Goal: Transaction & Acquisition: Purchase product/service

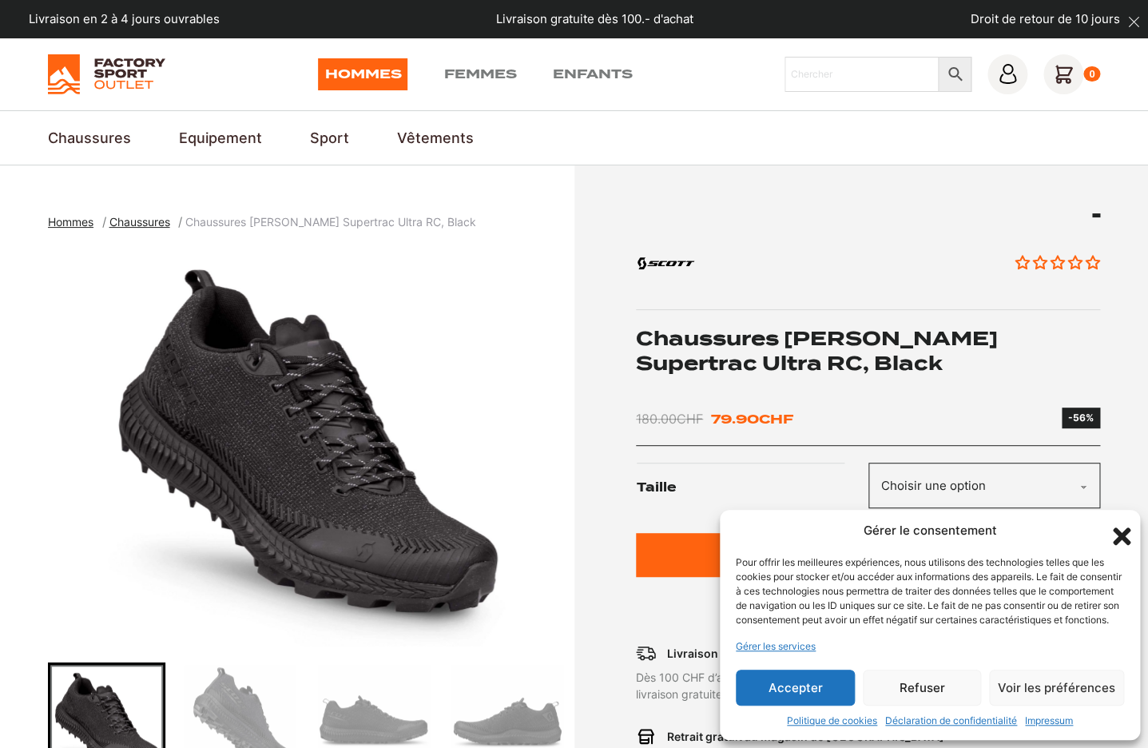
click at [805, 682] on button "Accepter" at bounding box center [795, 688] width 119 height 36
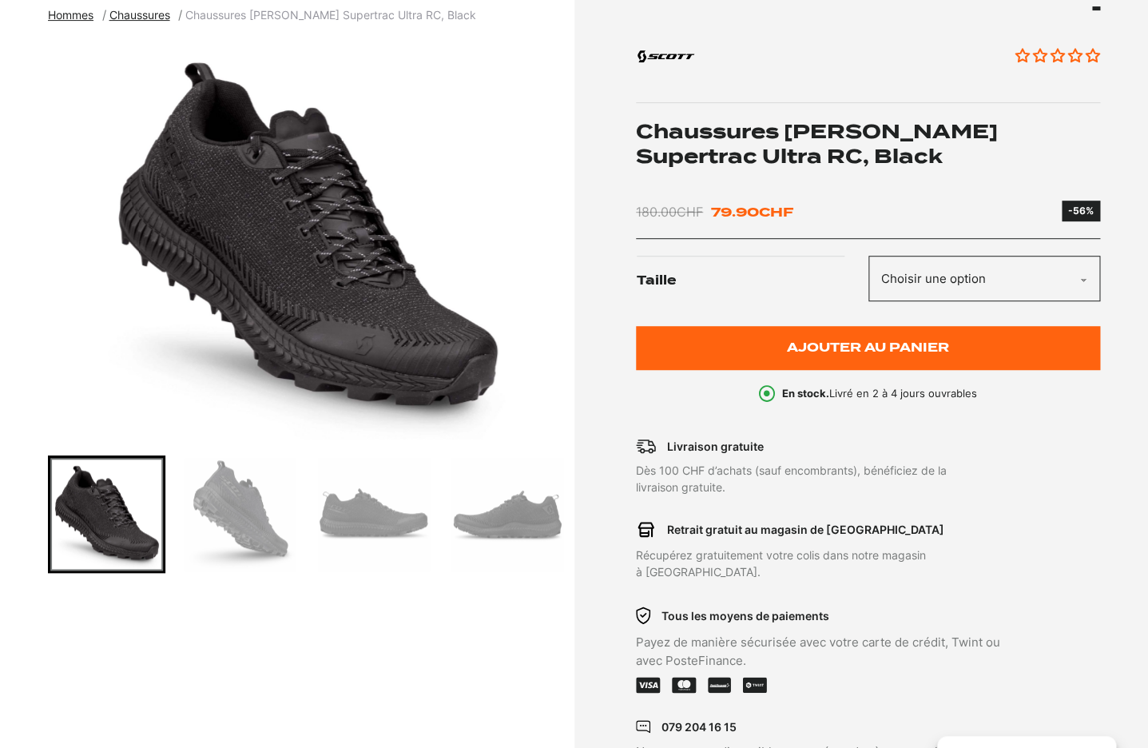
scroll to position [244, 0]
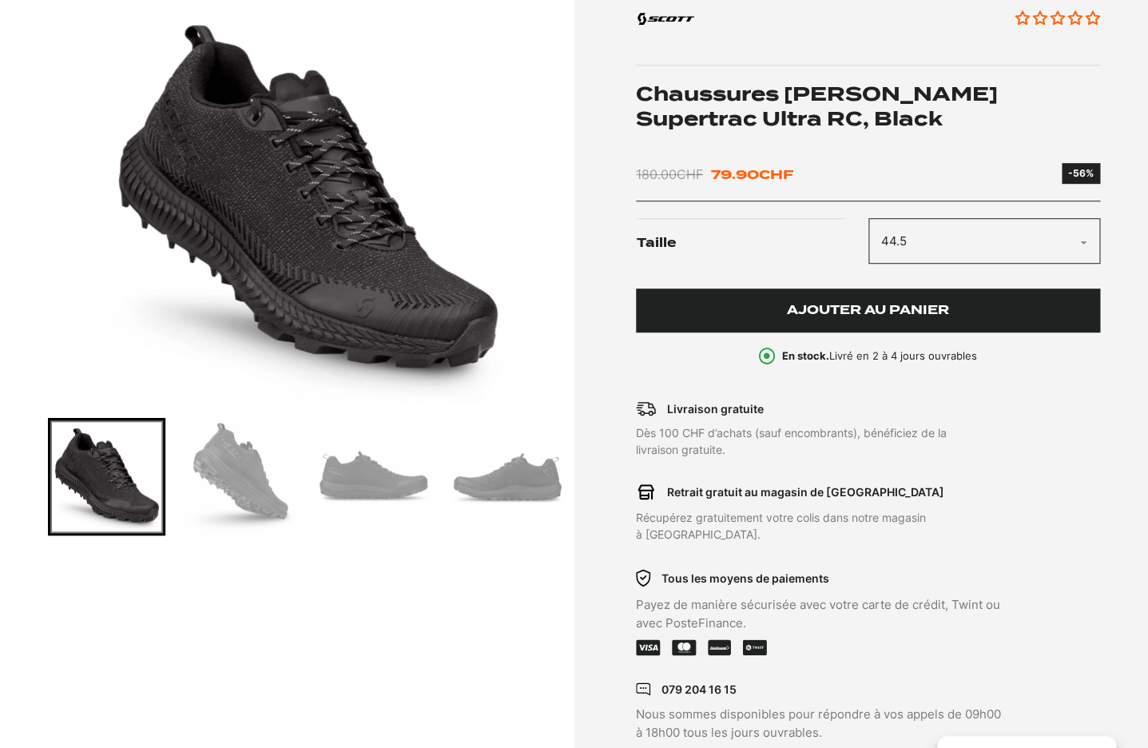
select select "44.5"
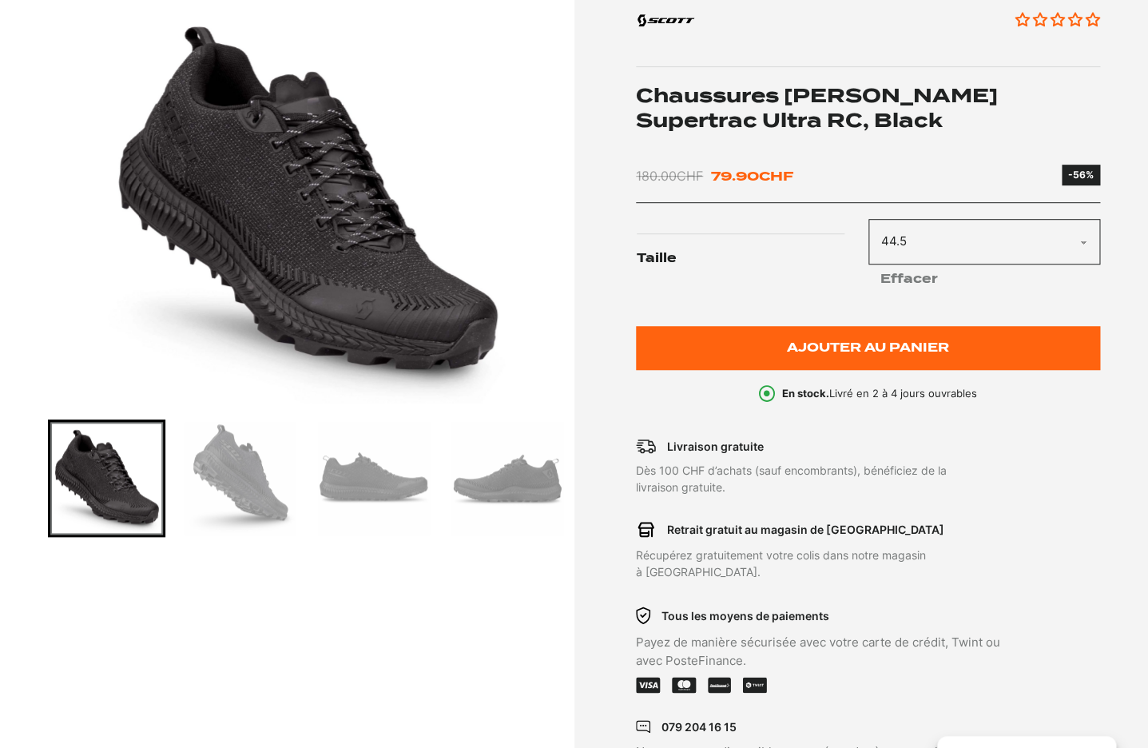
click at [423, 268] on img "1 of 6" at bounding box center [308, 203] width 519 height 399
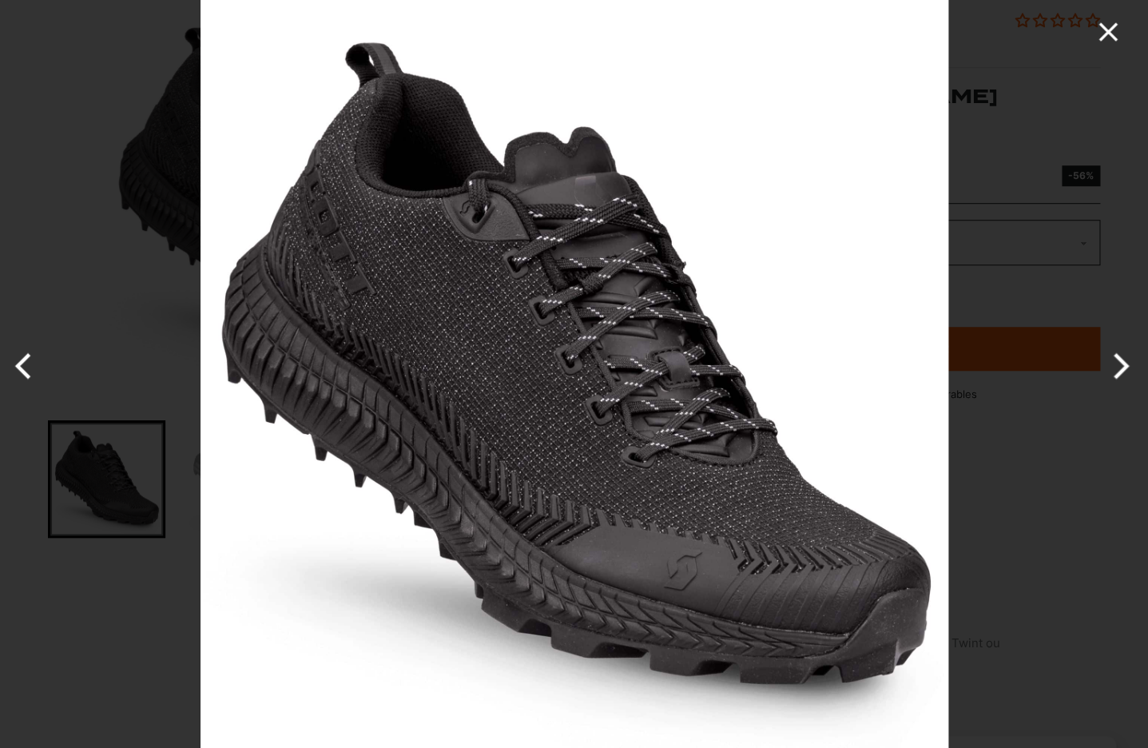
click at [1097, 36] on icon "Close" at bounding box center [1108, 32] width 32 height 32
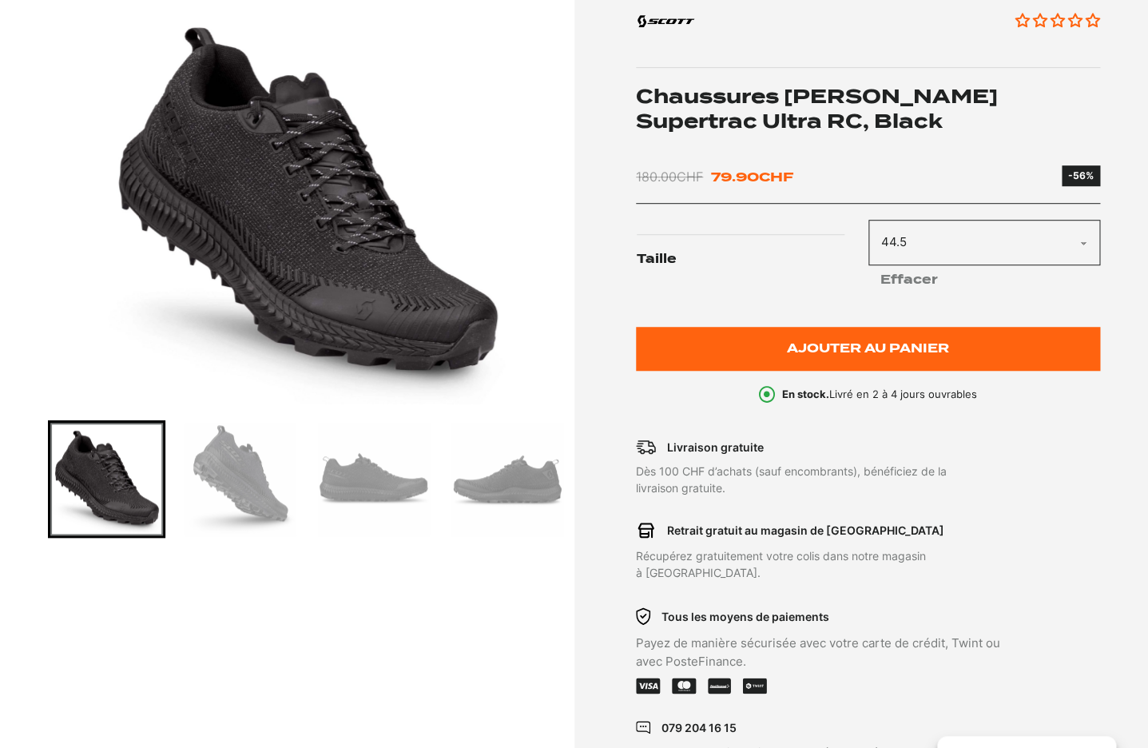
click at [446, 284] on img "1 of 6" at bounding box center [308, 204] width 519 height 399
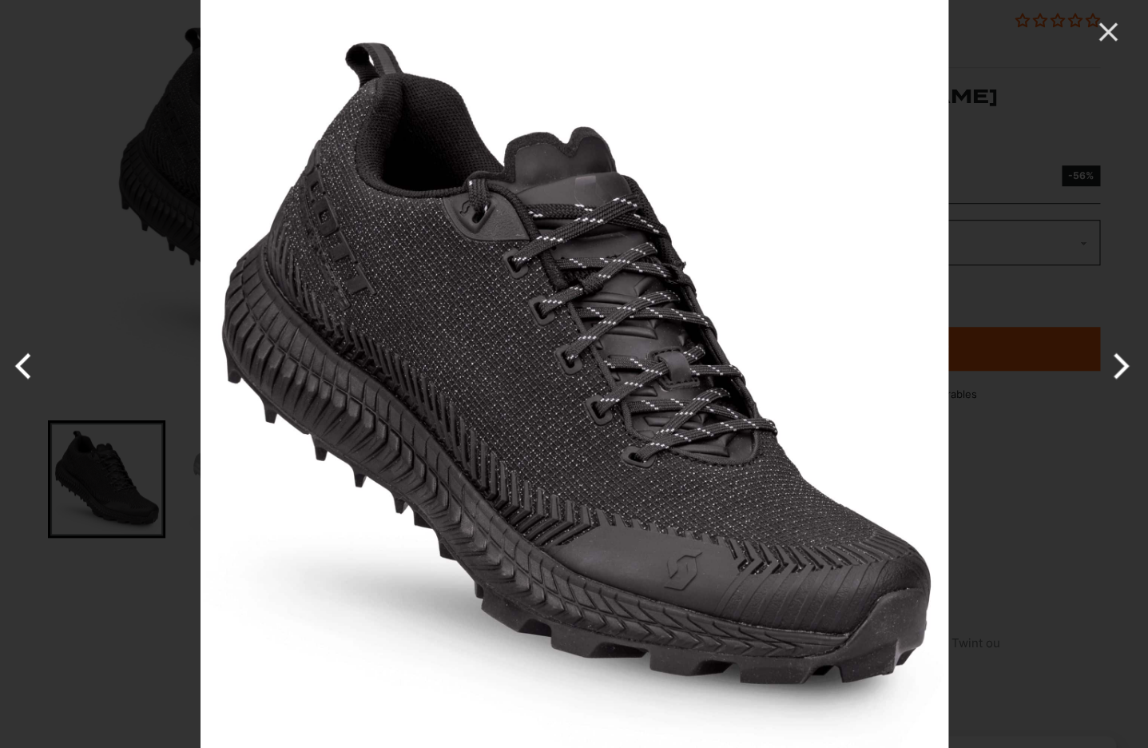
click at [1115, 361] on button "Next" at bounding box center [1118, 366] width 60 height 80
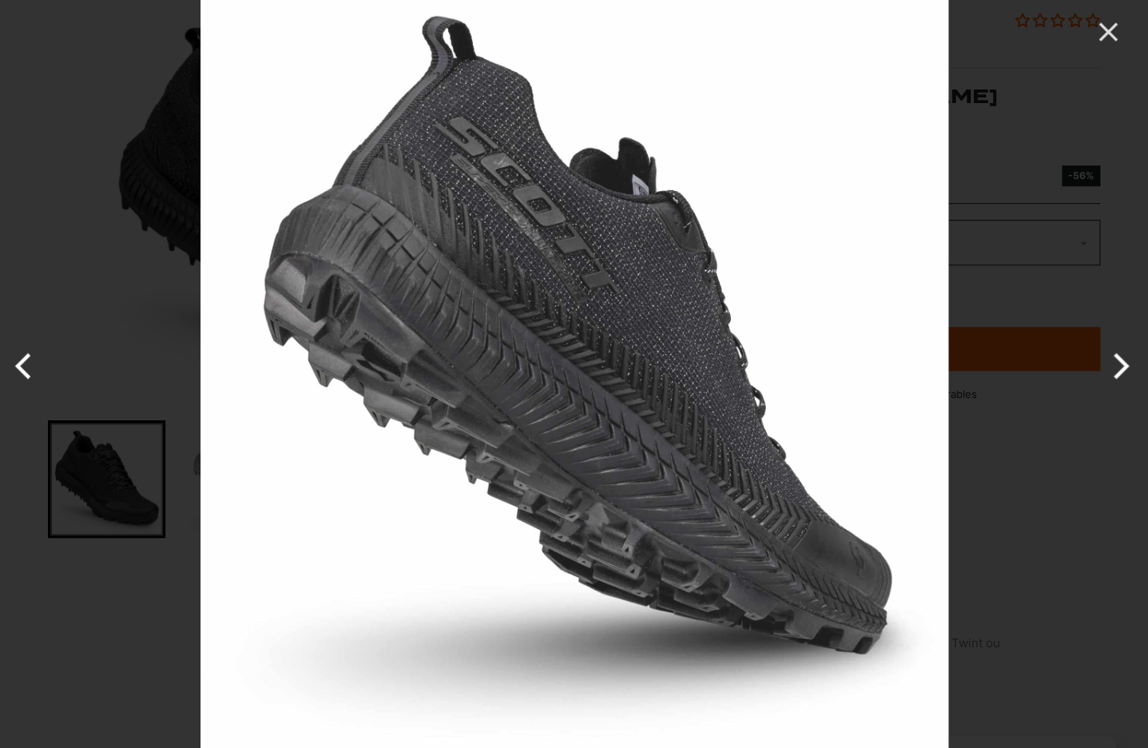
click at [1115, 360] on button "Next" at bounding box center [1118, 366] width 60 height 80
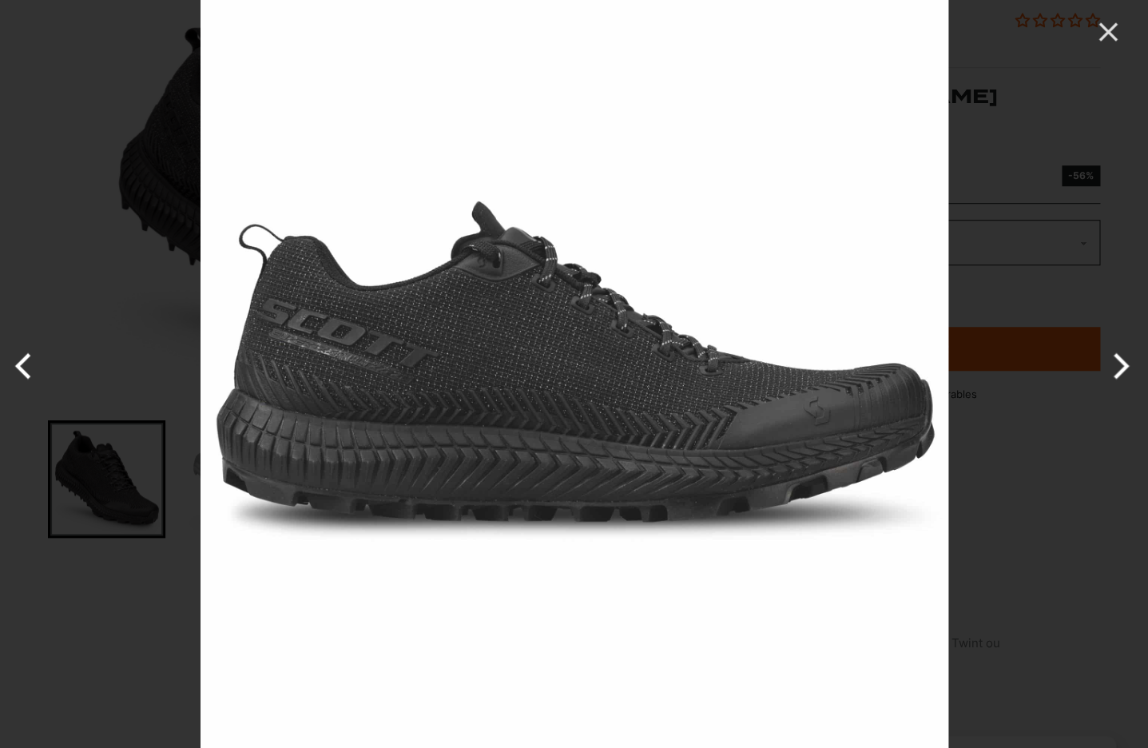
click at [1123, 362] on button "Next" at bounding box center [1118, 366] width 60 height 80
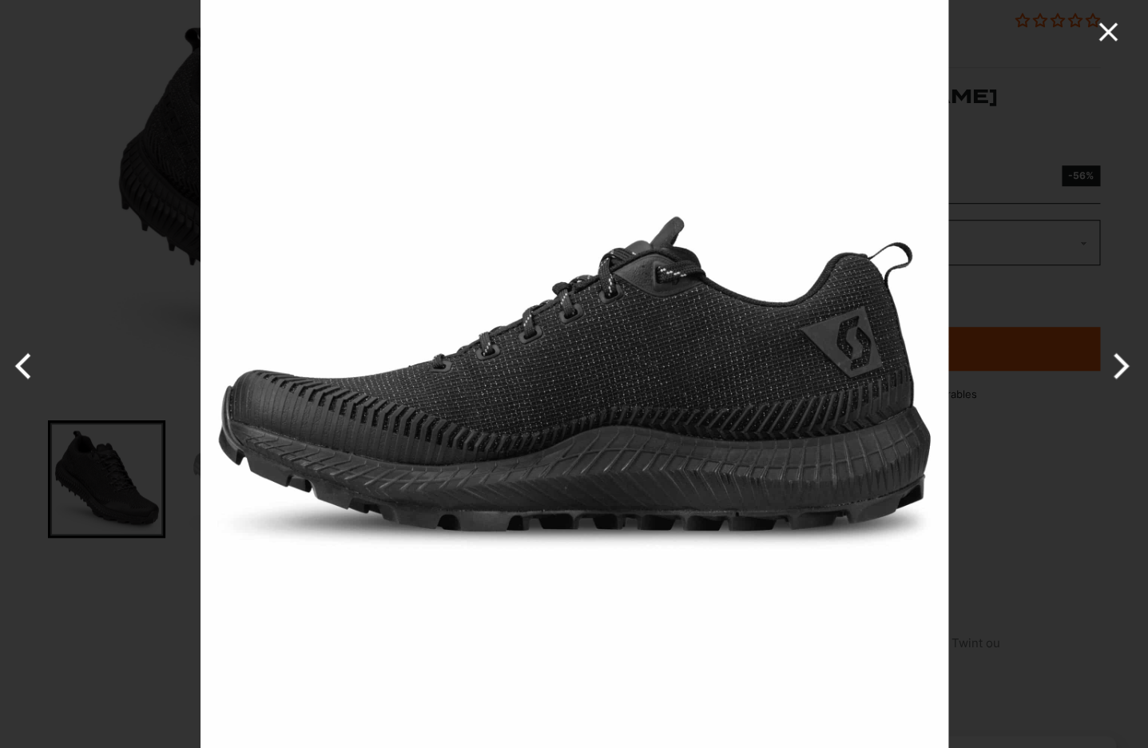
click at [1106, 24] on icon "Close" at bounding box center [1108, 32] width 32 height 32
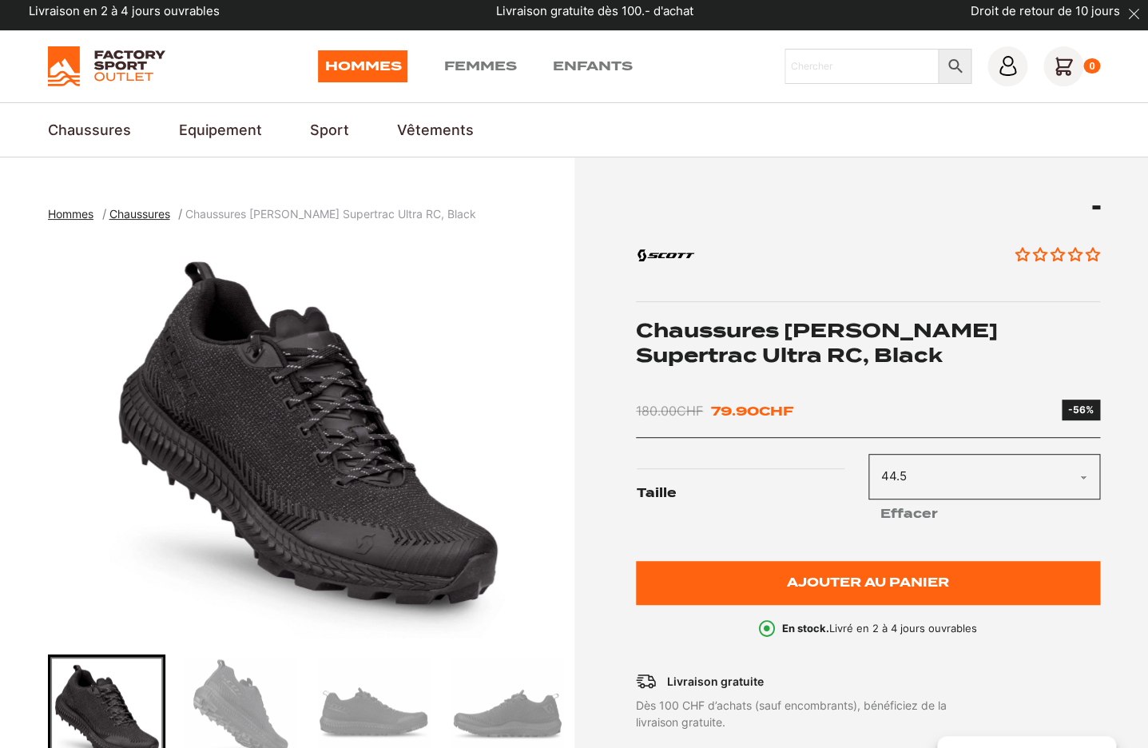
scroll to position [0, 0]
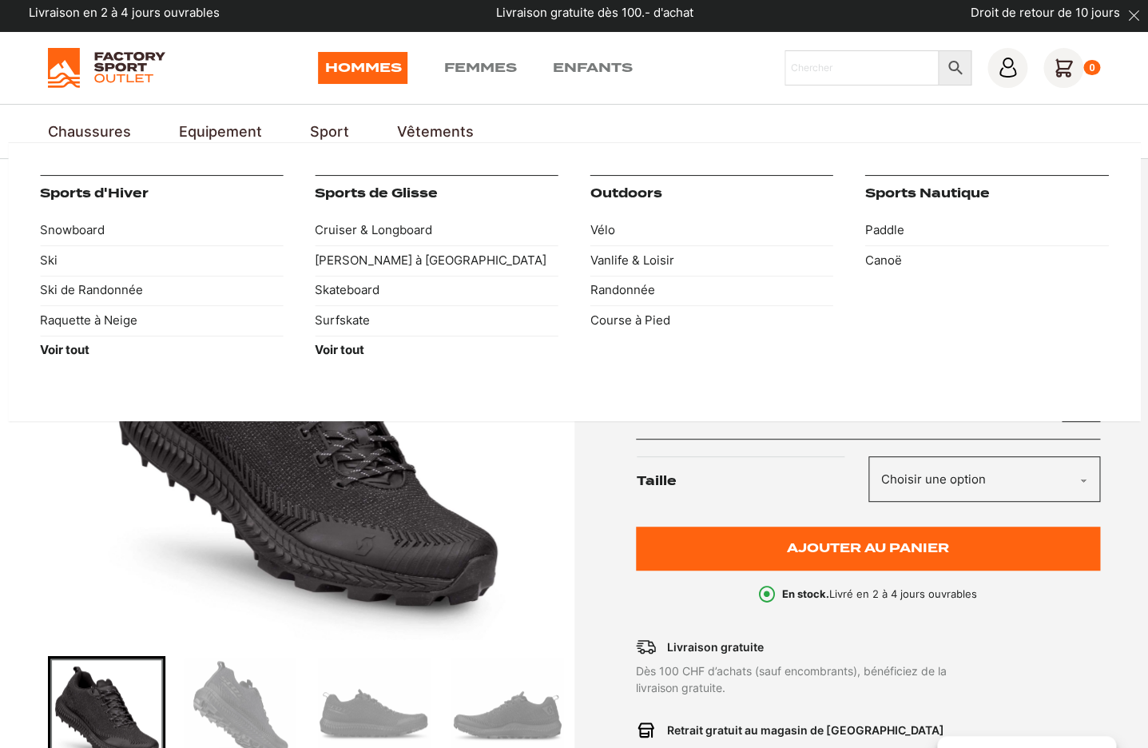
scroll to position [4, 0]
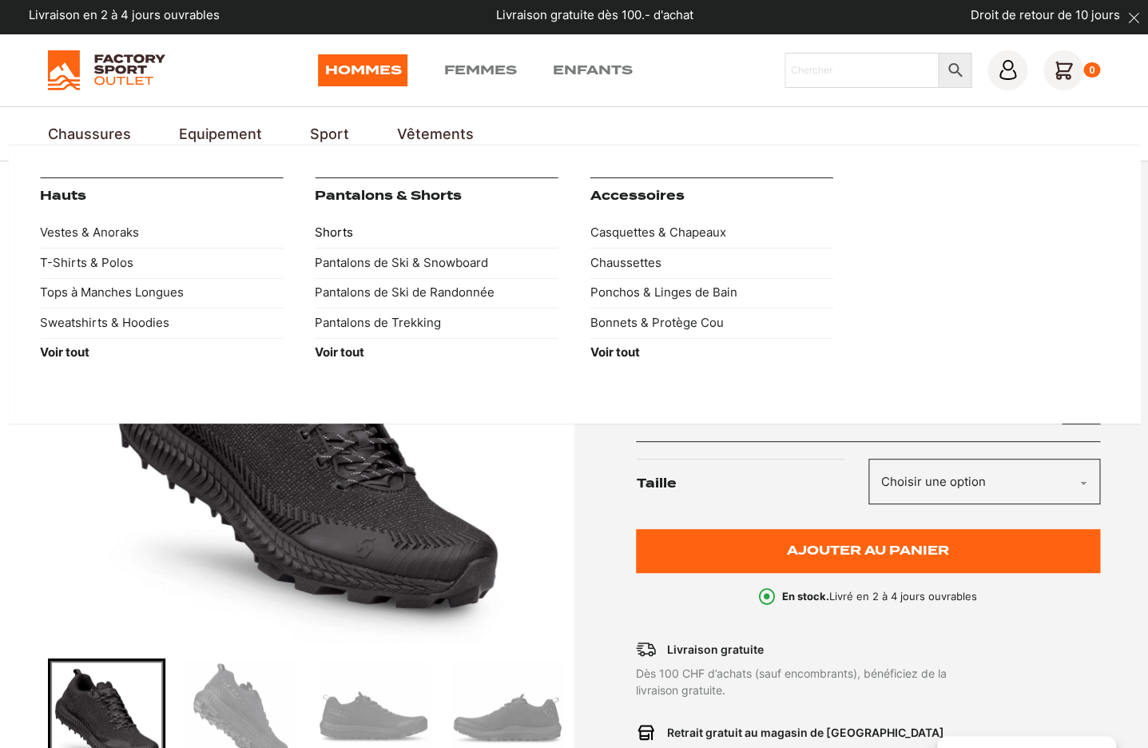
click at [342, 232] on link "Shorts" at bounding box center [436, 233] width 243 height 30
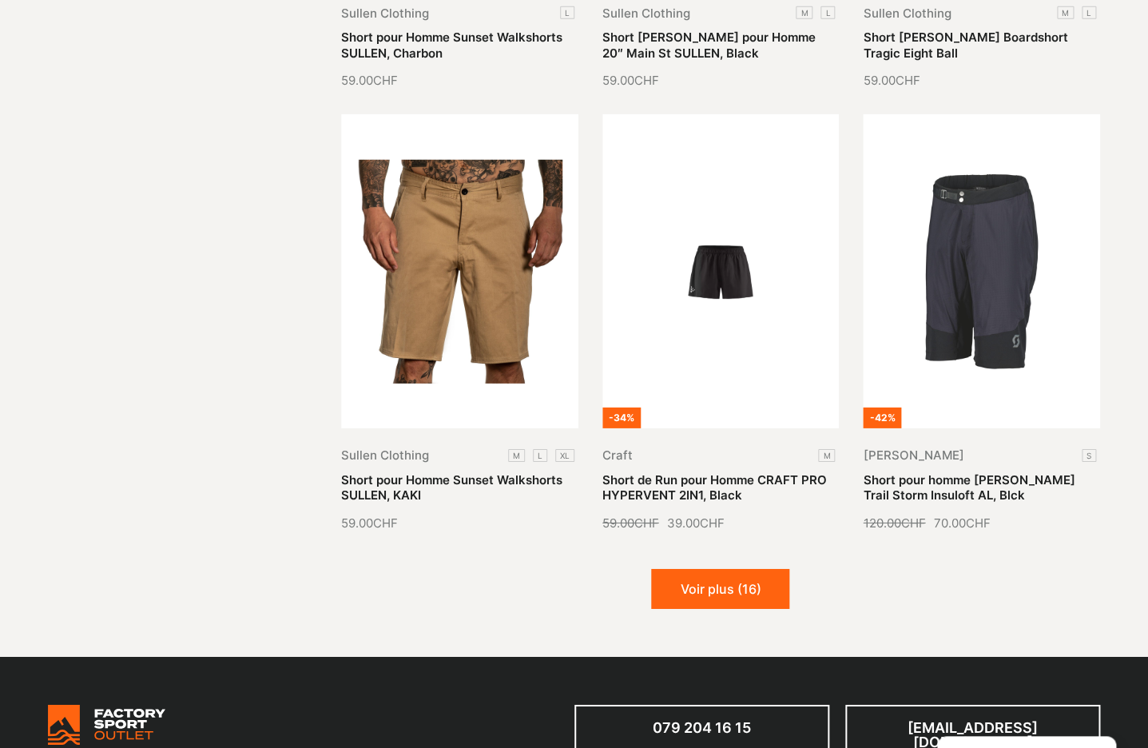
scroll to position [1658, 0]
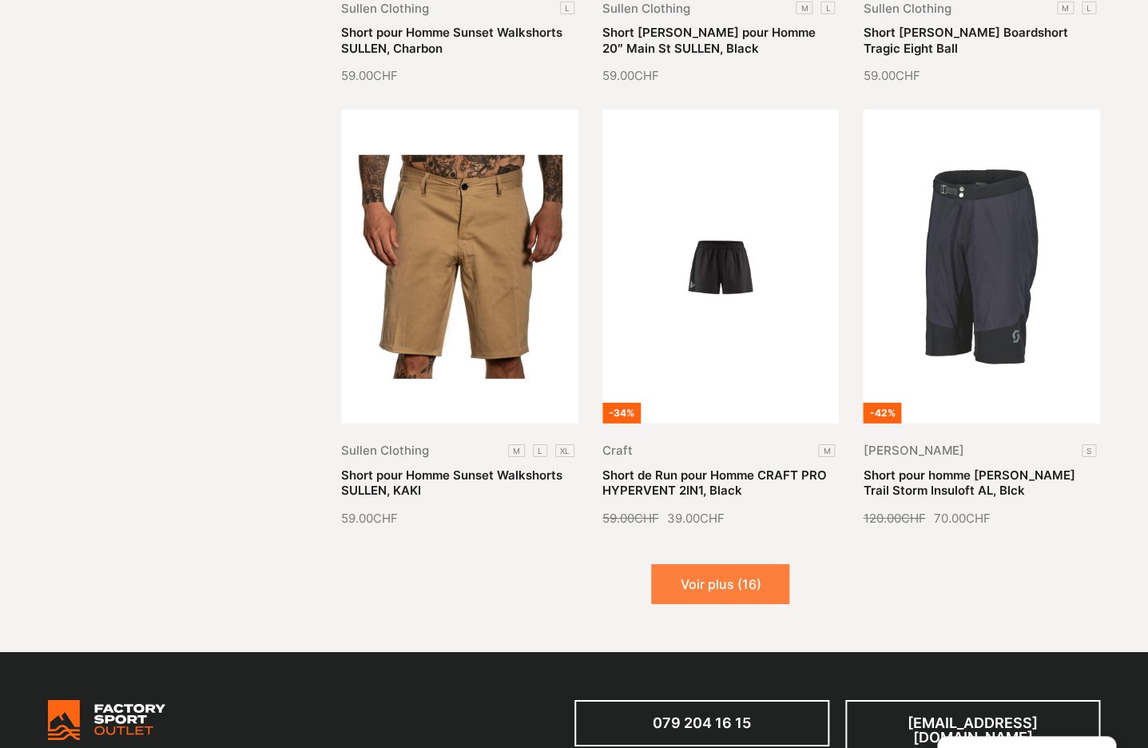
click at [736, 581] on button "Voir plus (16)" at bounding box center [720, 584] width 138 height 40
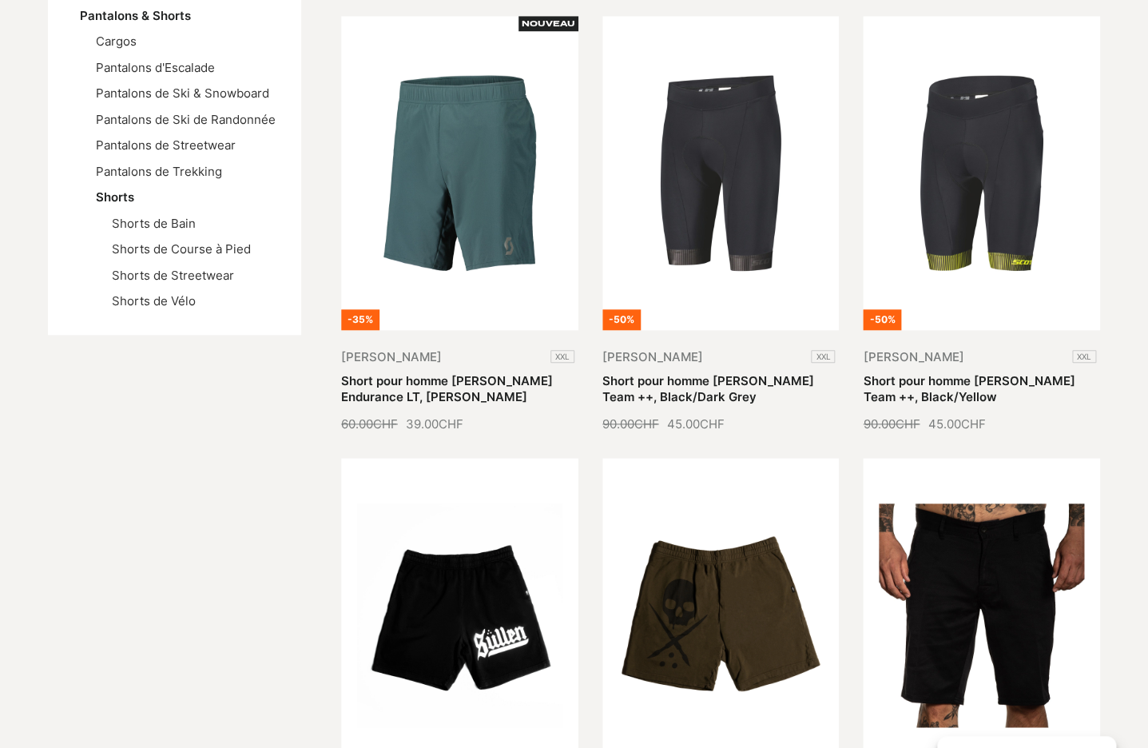
scroll to position [0, 0]
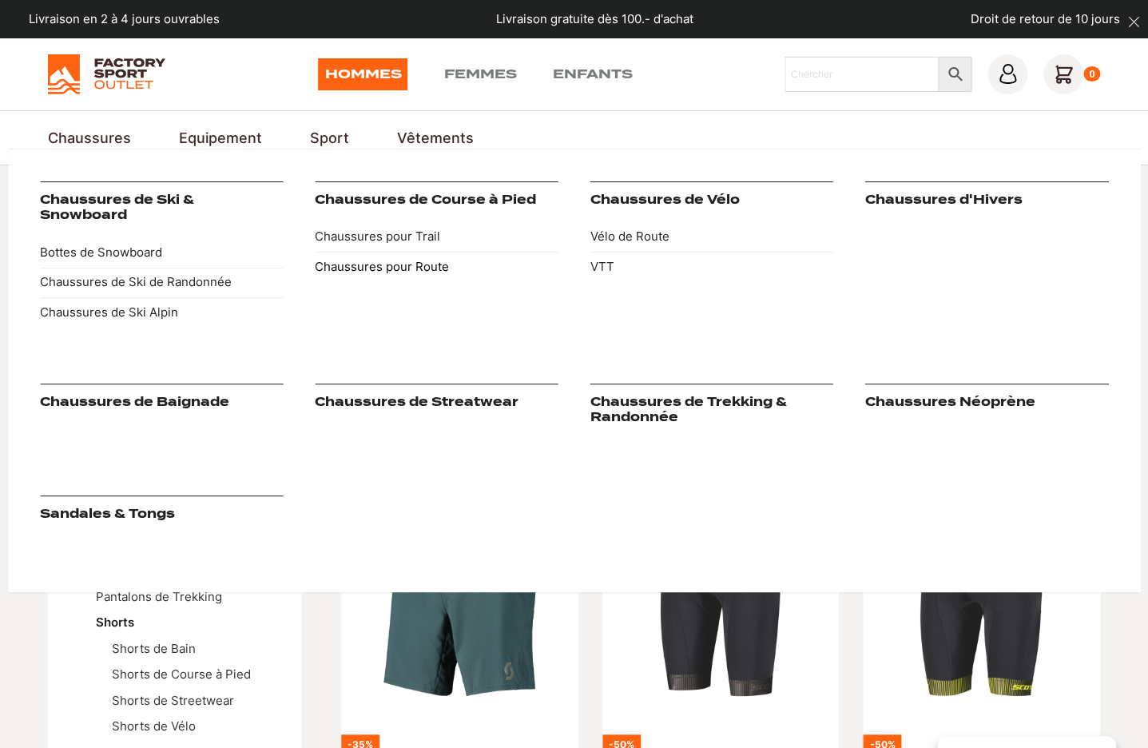
click at [375, 266] on link "Chaussures pour Route" at bounding box center [436, 267] width 243 height 30
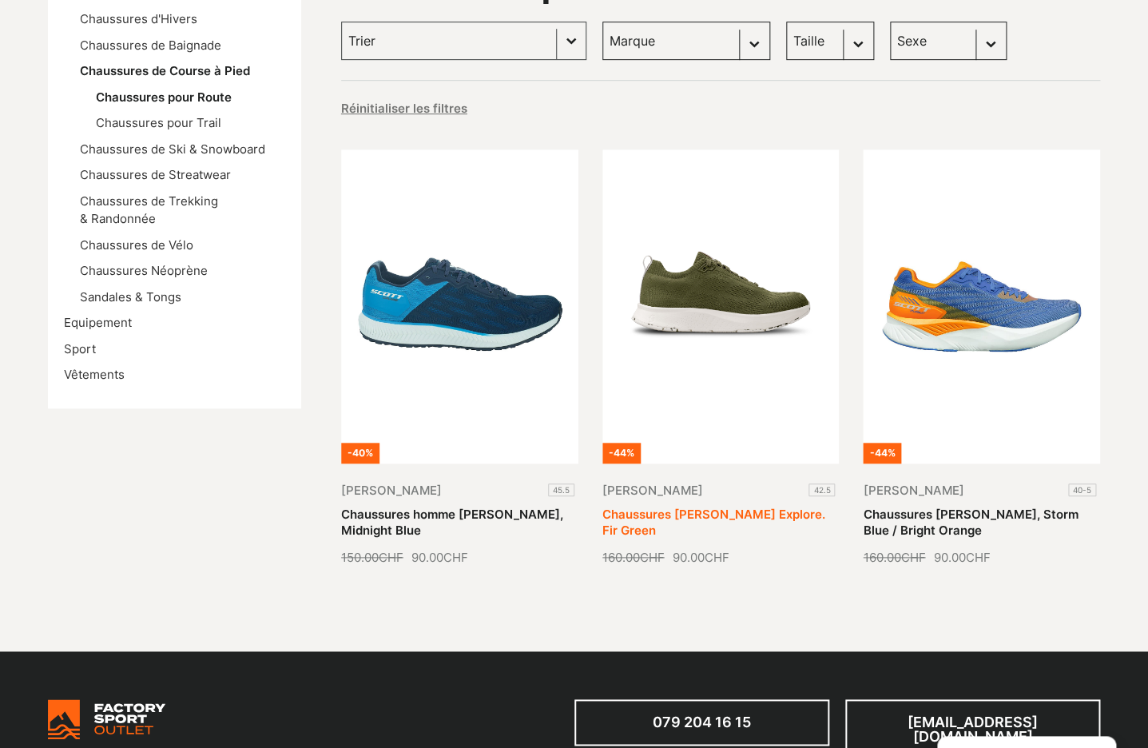
scroll to position [289, 0]
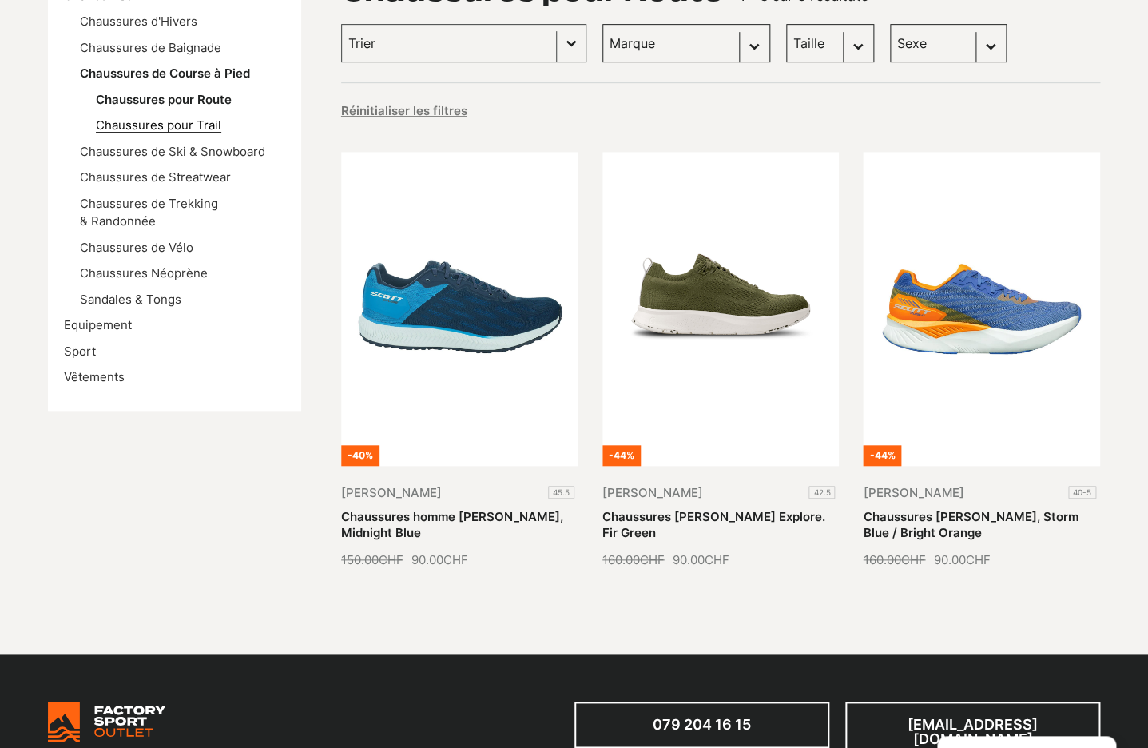
click at [204, 125] on link "Chaussures pour Trail" at bounding box center [158, 124] width 125 height 15
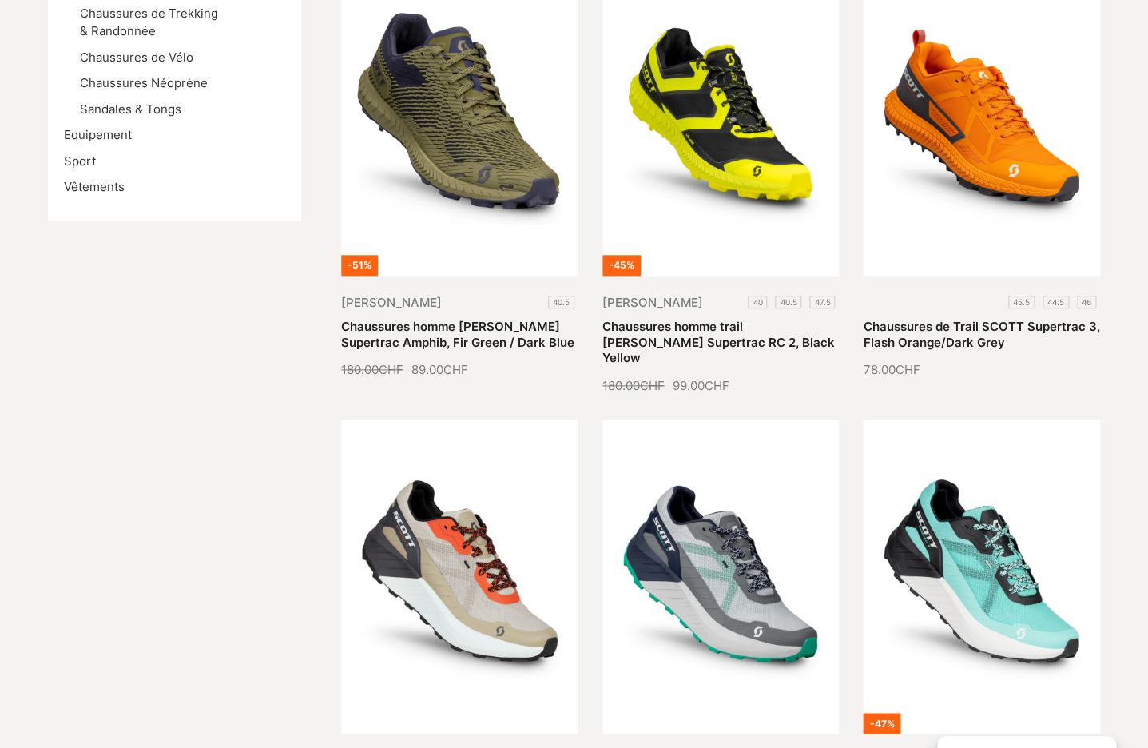
scroll to position [476, 0]
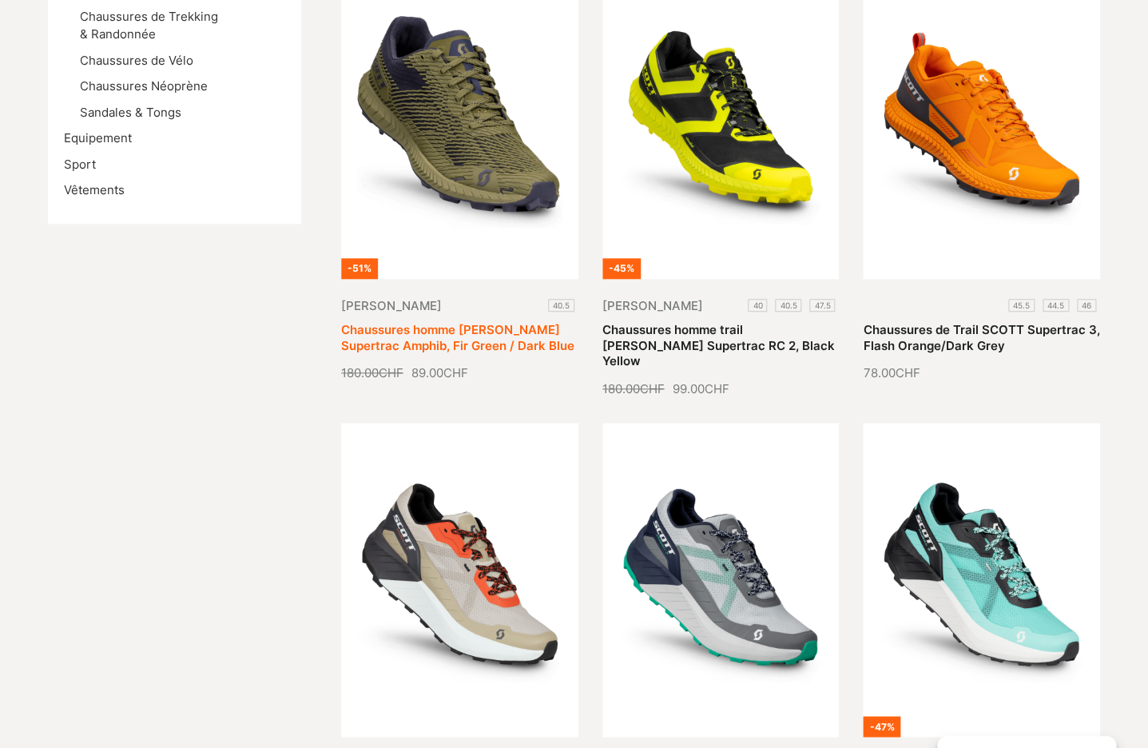
click at [457, 322] on link "Chaussures homme [PERSON_NAME] Supertrac Amphib, Fir Green / Dark Blue" at bounding box center [457, 337] width 233 height 31
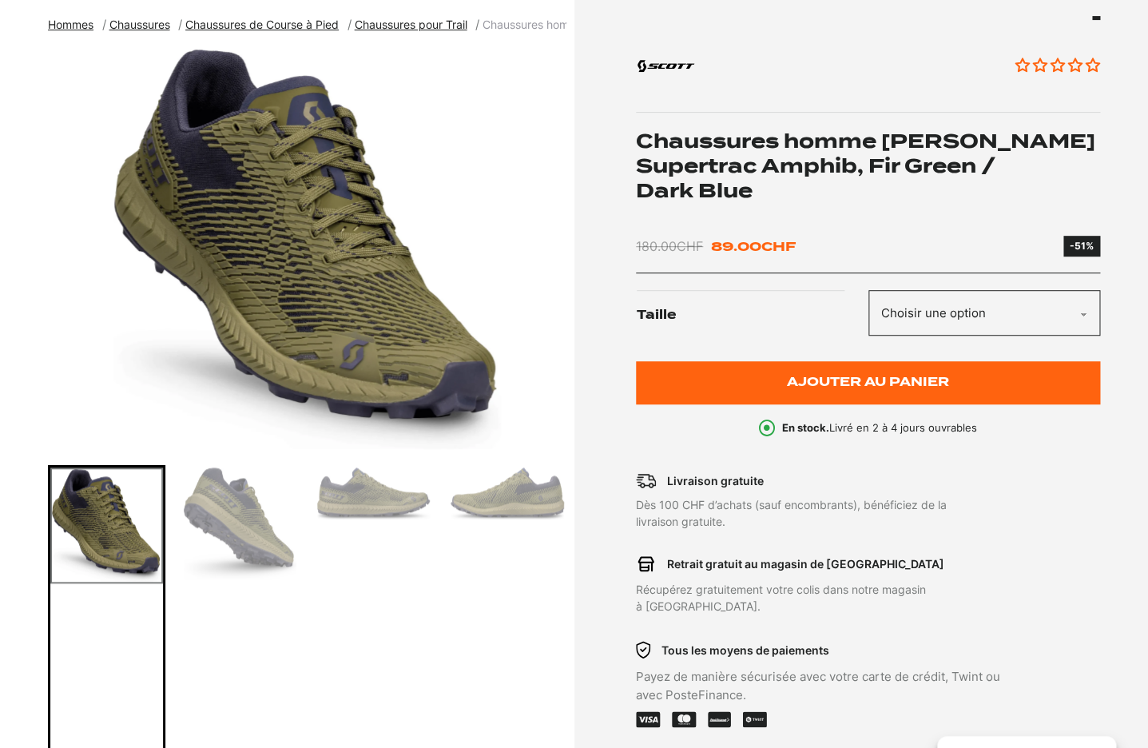
scroll to position [203, 0]
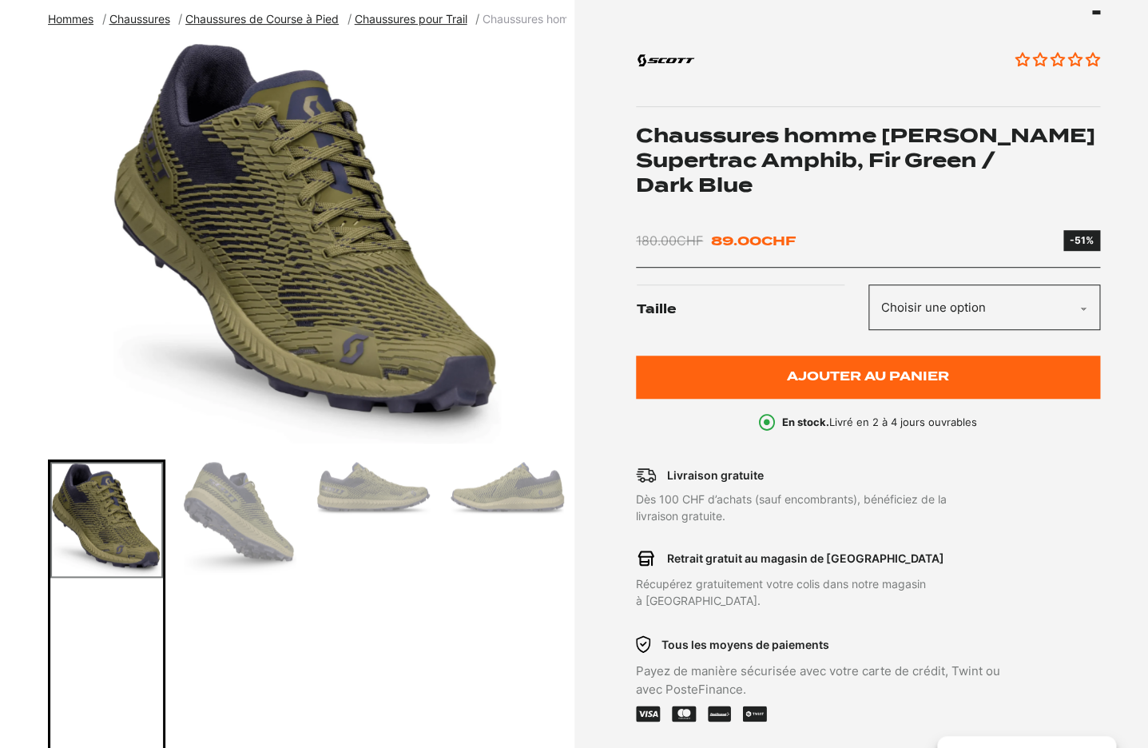
click at [321, 295] on img "1 of 6" at bounding box center [308, 243] width 519 height 399
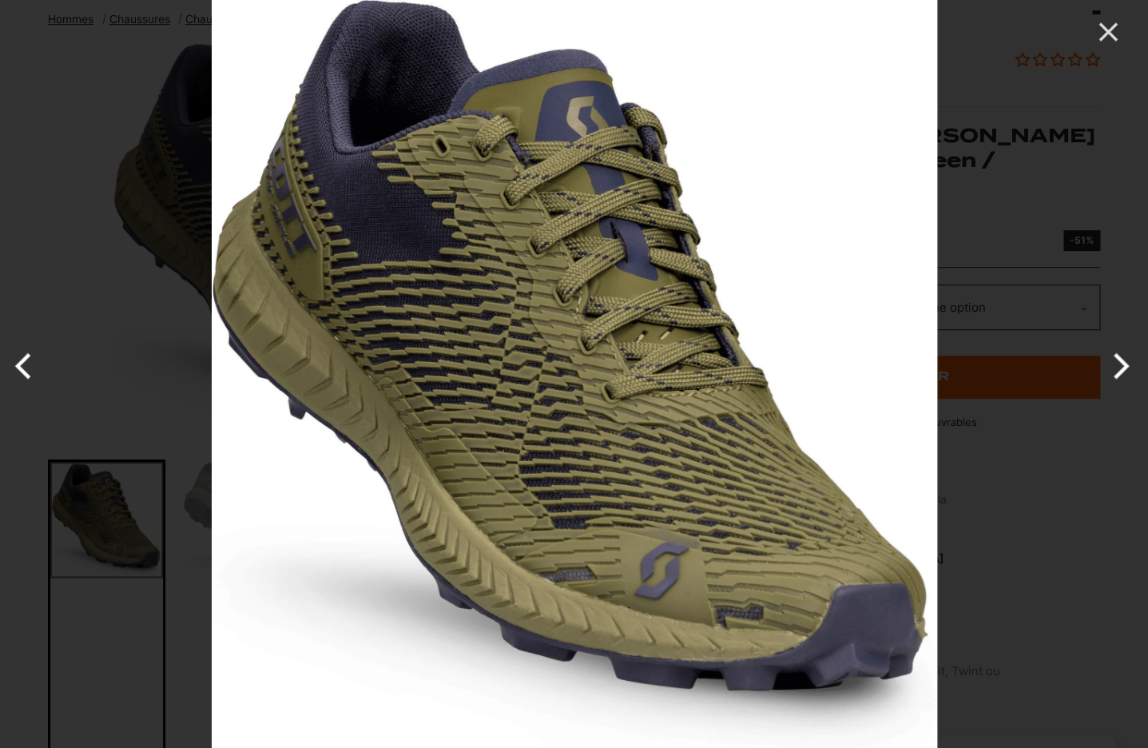
click at [1123, 365] on button "Next" at bounding box center [1118, 366] width 60 height 80
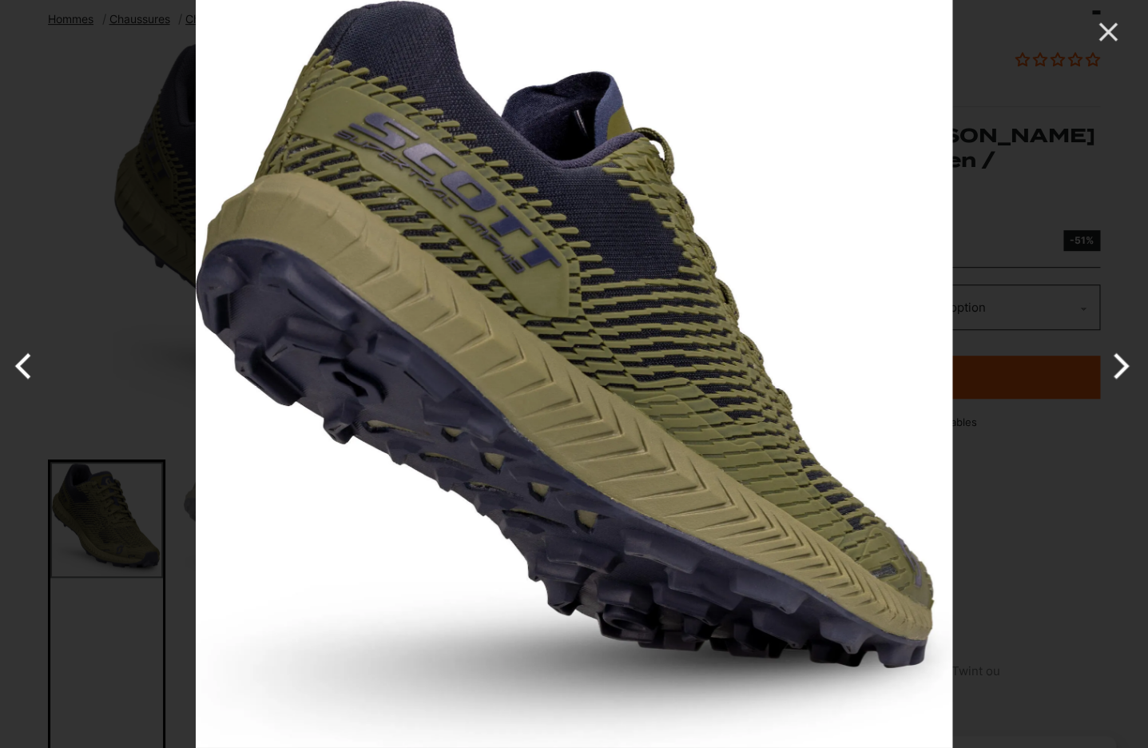
click at [1124, 370] on button "Next" at bounding box center [1118, 366] width 60 height 80
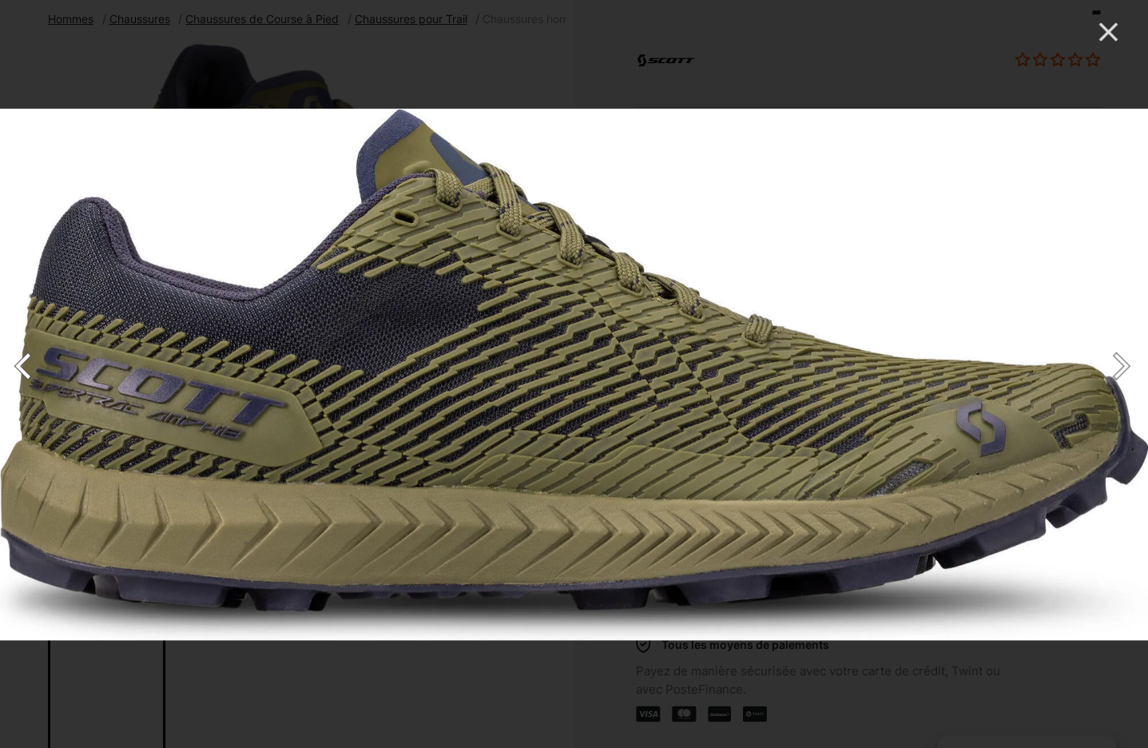
click at [1124, 371] on button "Next" at bounding box center [1118, 366] width 60 height 80
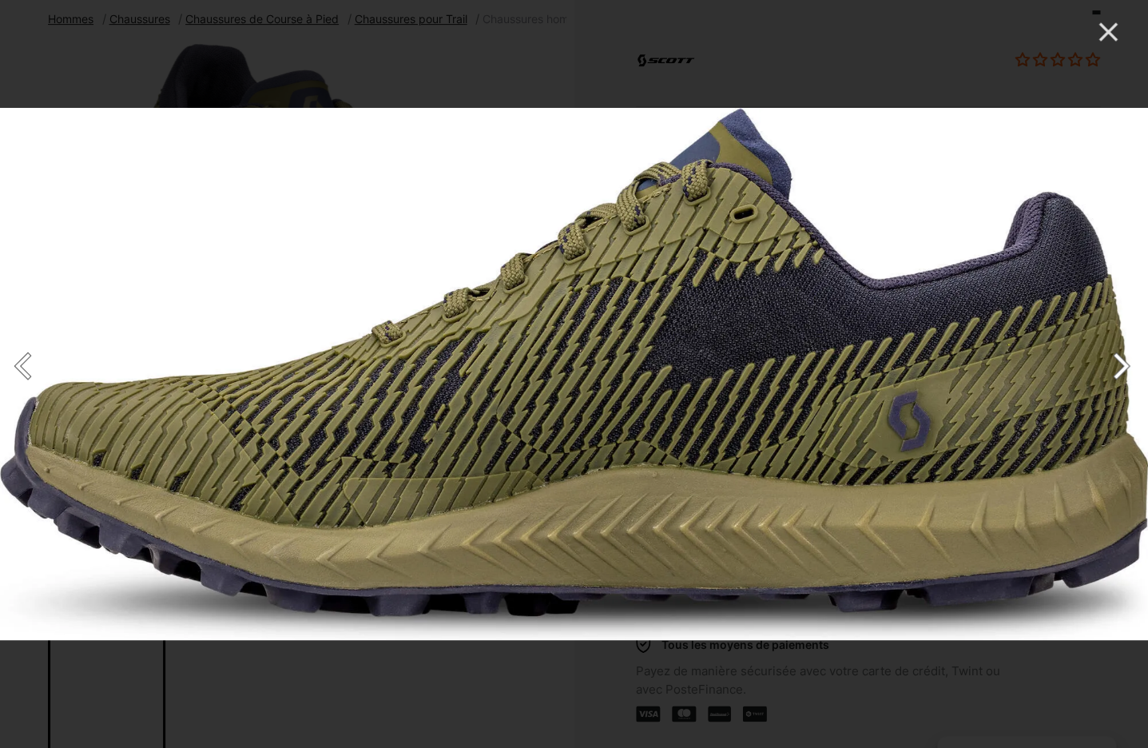
click at [1123, 370] on button "Next" at bounding box center [1118, 366] width 60 height 80
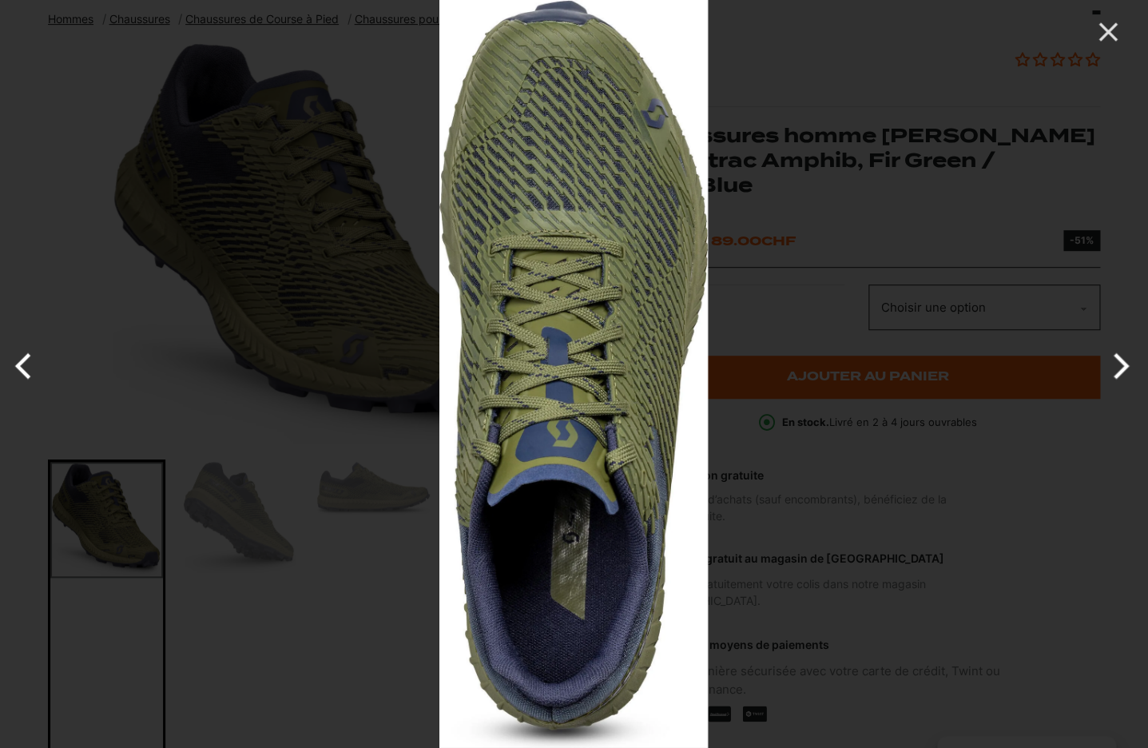
click at [1123, 370] on button "Next" at bounding box center [1118, 366] width 60 height 80
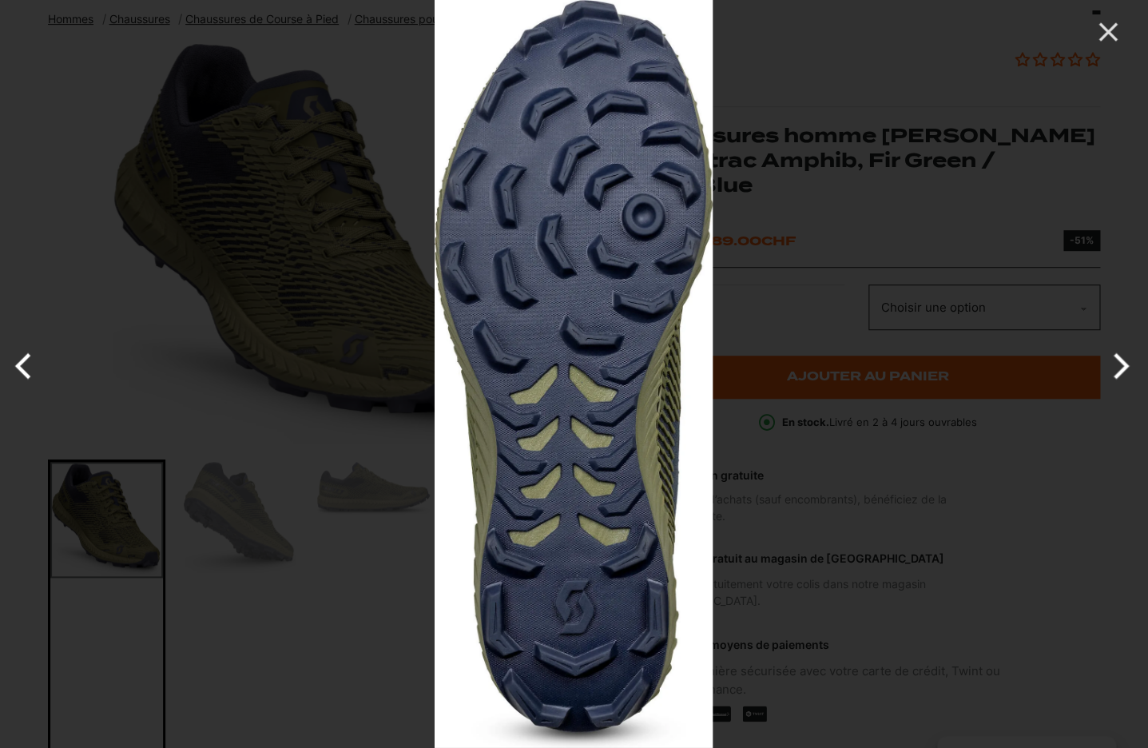
click at [1123, 370] on button "Next" at bounding box center [1118, 366] width 60 height 80
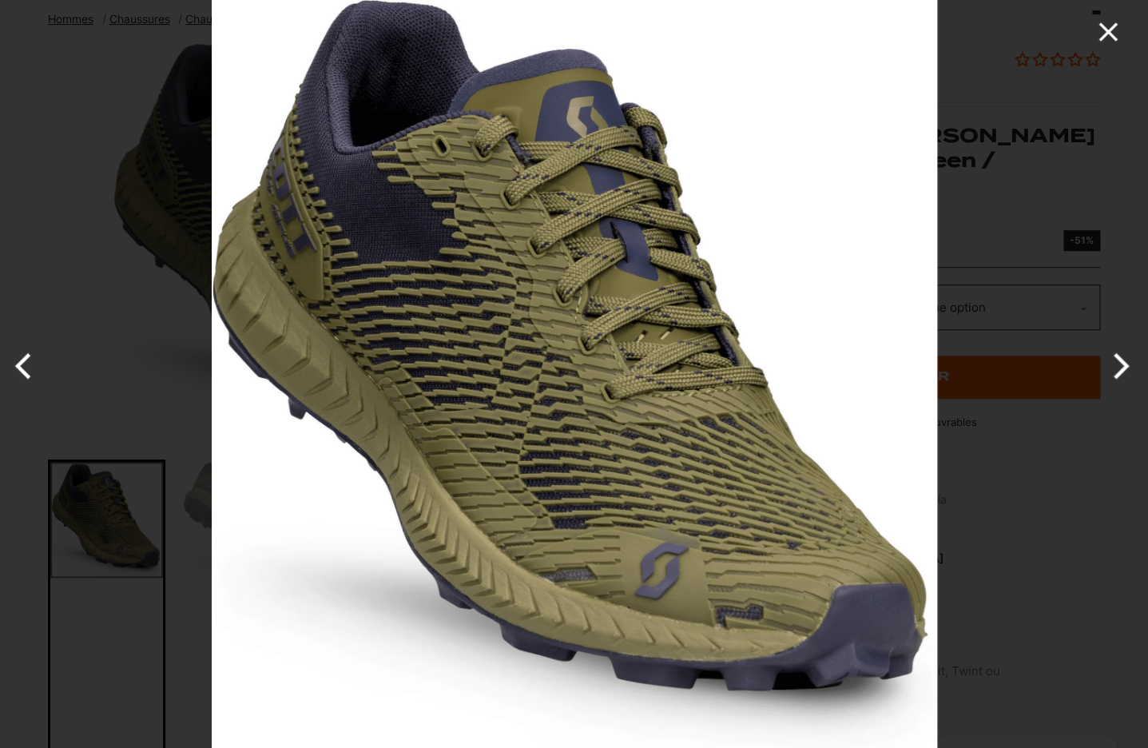
click at [1104, 25] on icon "Close" at bounding box center [1108, 32] width 32 height 32
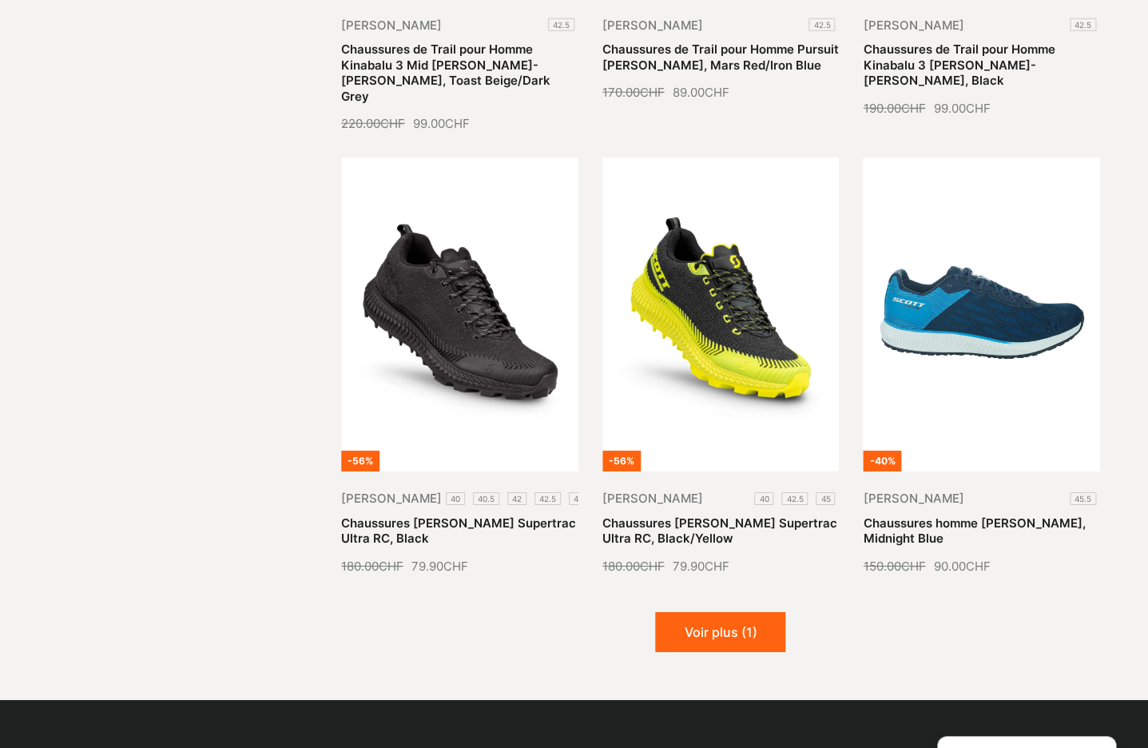
scroll to position [1675, 0]
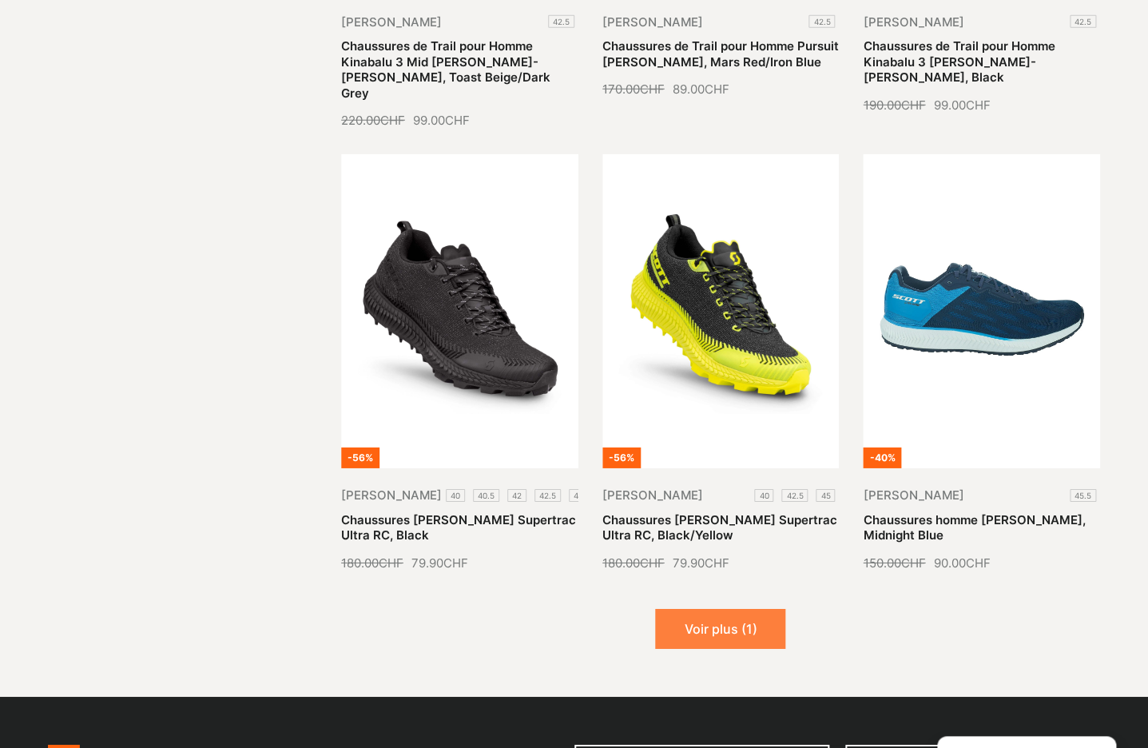
click at [705, 609] on button "Voir plus (1)" at bounding box center [720, 629] width 130 height 40
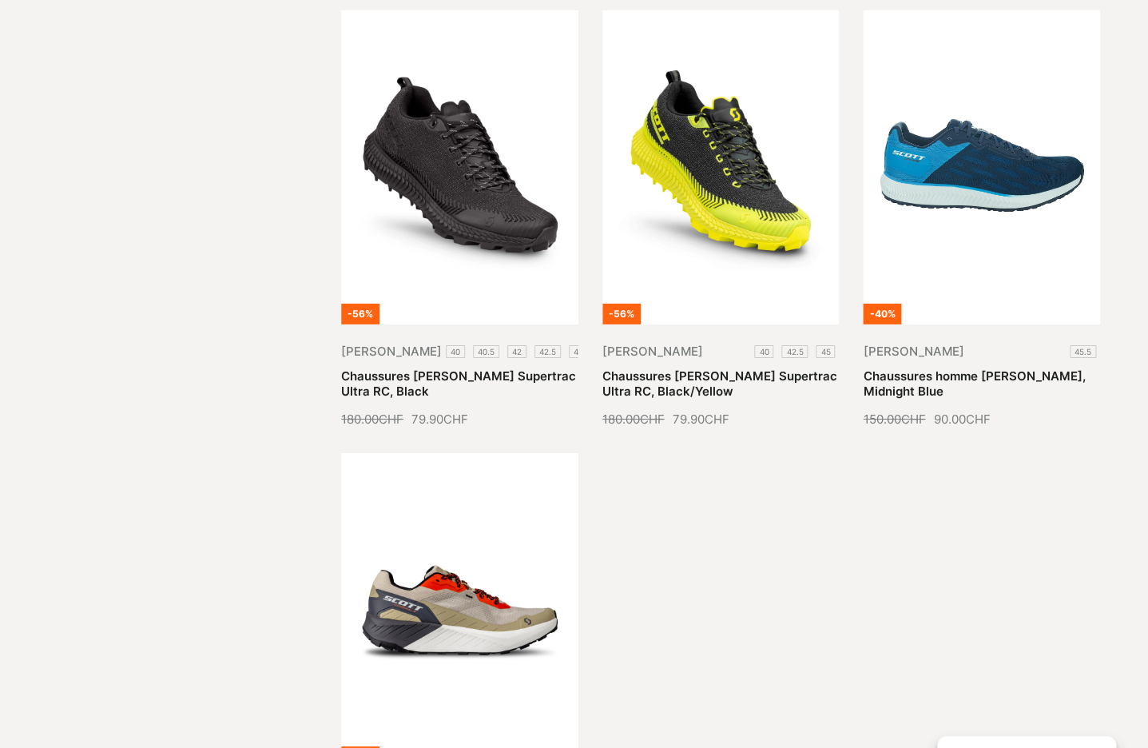
scroll to position [1818, 0]
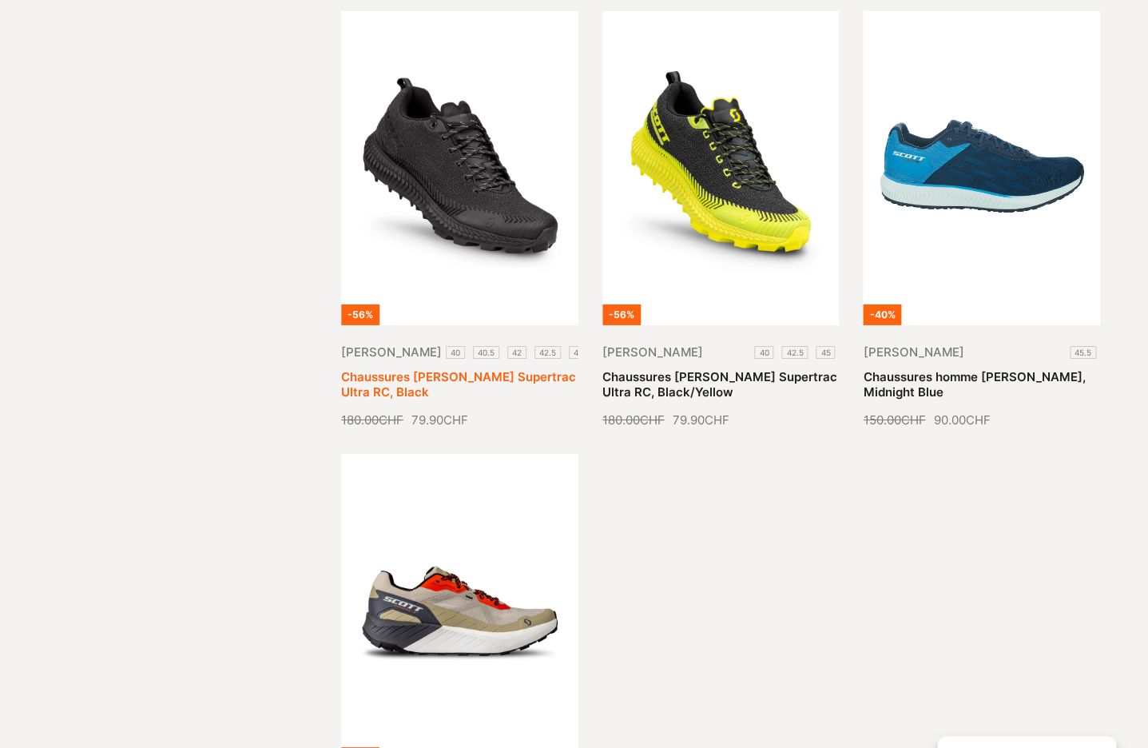
click at [476, 369] on link "Chaussures [PERSON_NAME] Supertrac Ultra RC, Black" at bounding box center [458, 384] width 235 height 31
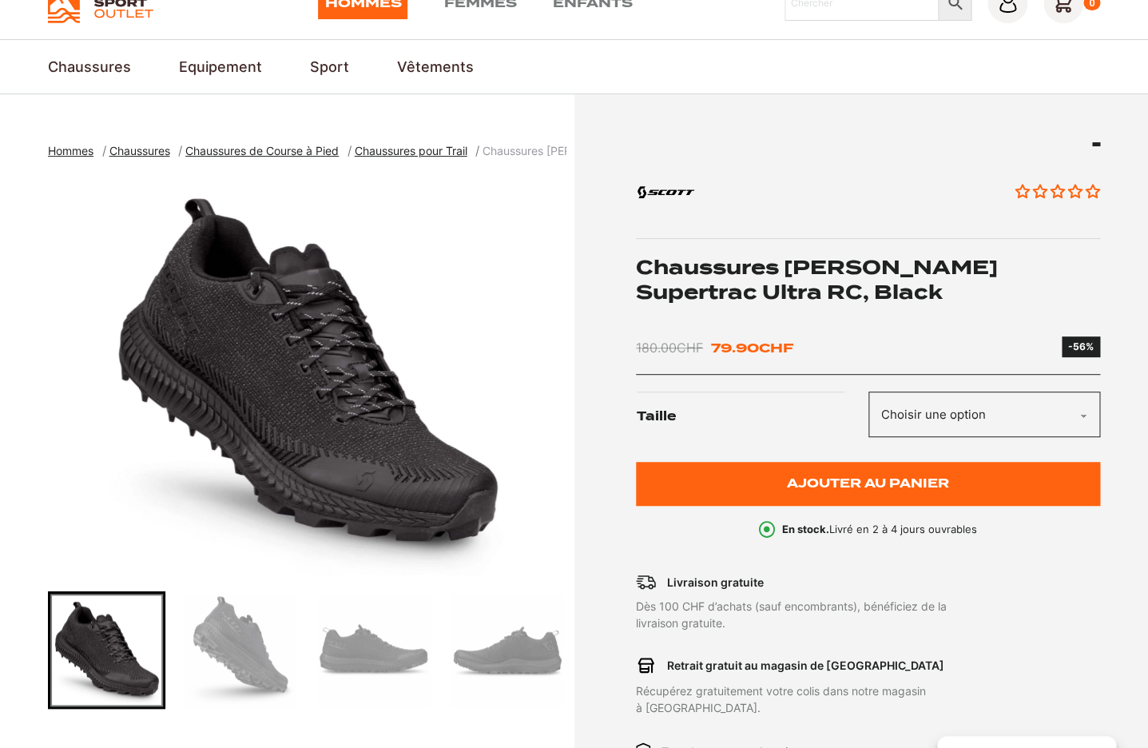
scroll to position [93, 0]
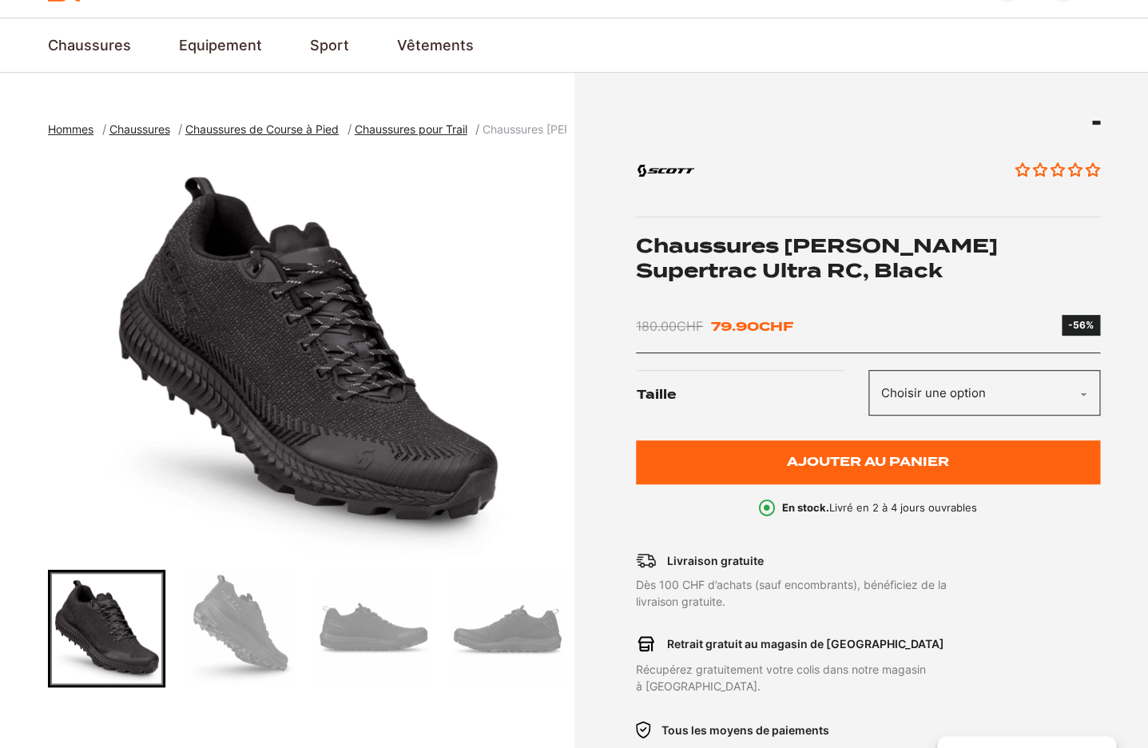
click at [346, 362] on img "1 of 6" at bounding box center [308, 353] width 519 height 399
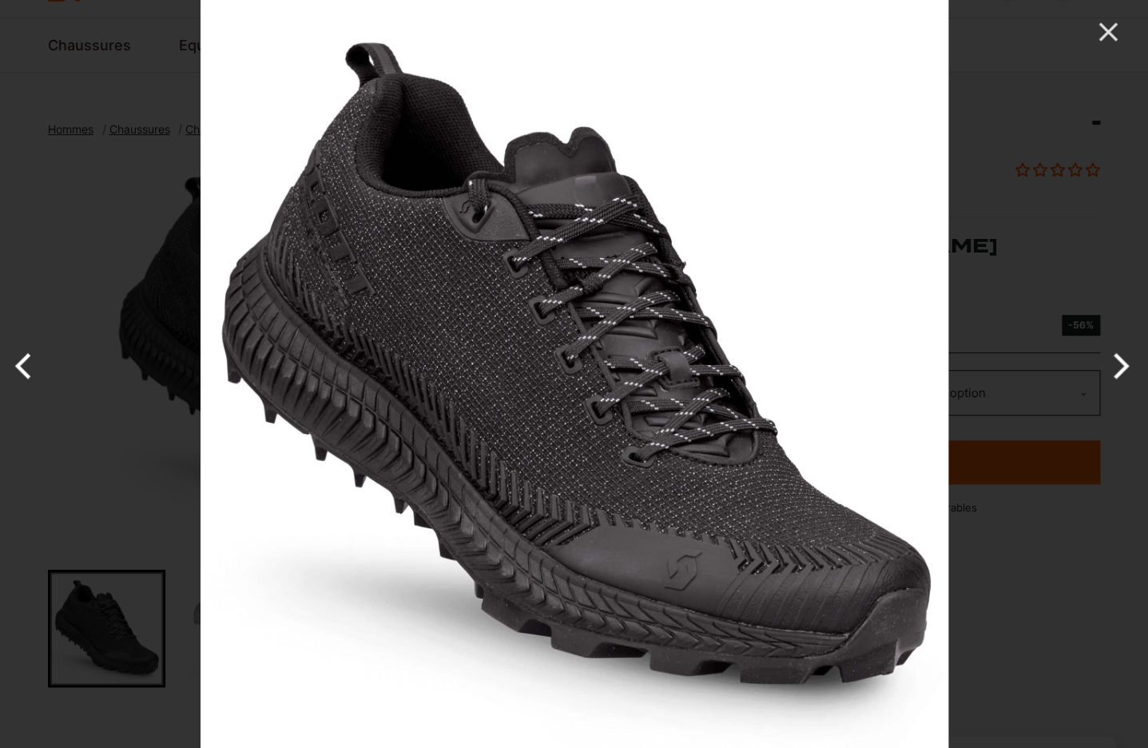
click at [1119, 362] on button "Next" at bounding box center [1118, 366] width 60 height 80
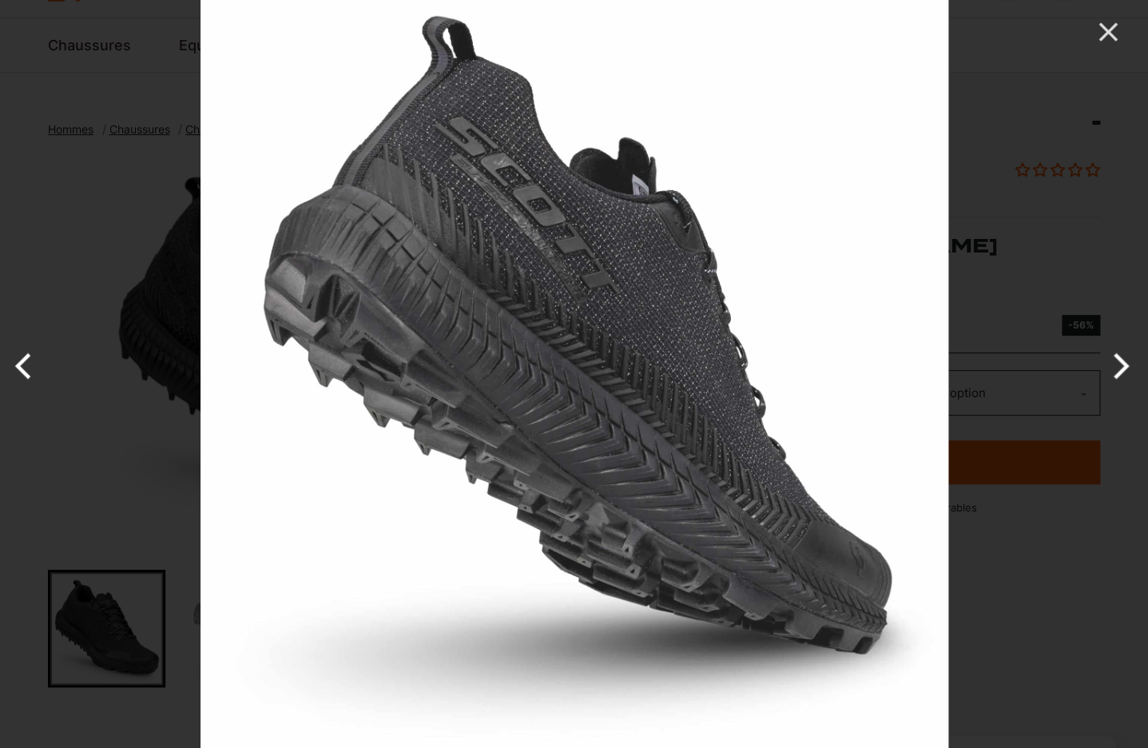
click at [1119, 362] on button "Next" at bounding box center [1118, 366] width 60 height 80
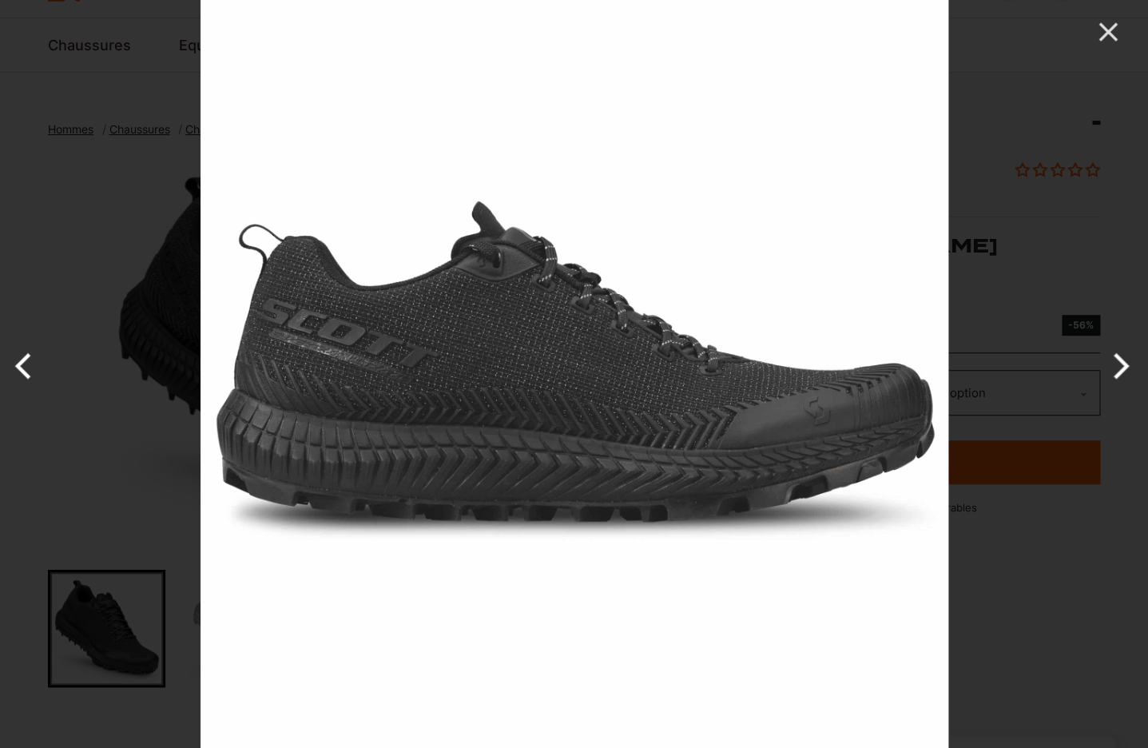
click at [1119, 363] on button "Next" at bounding box center [1118, 366] width 60 height 80
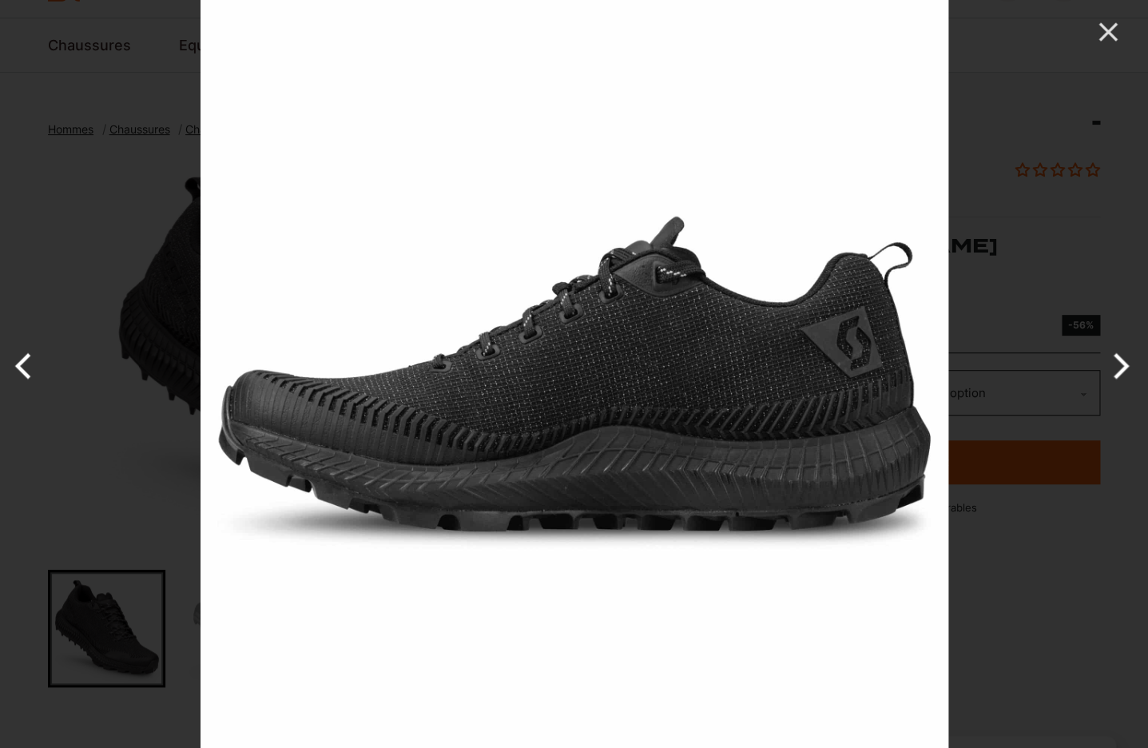
click at [1119, 363] on button "Next" at bounding box center [1118, 366] width 60 height 80
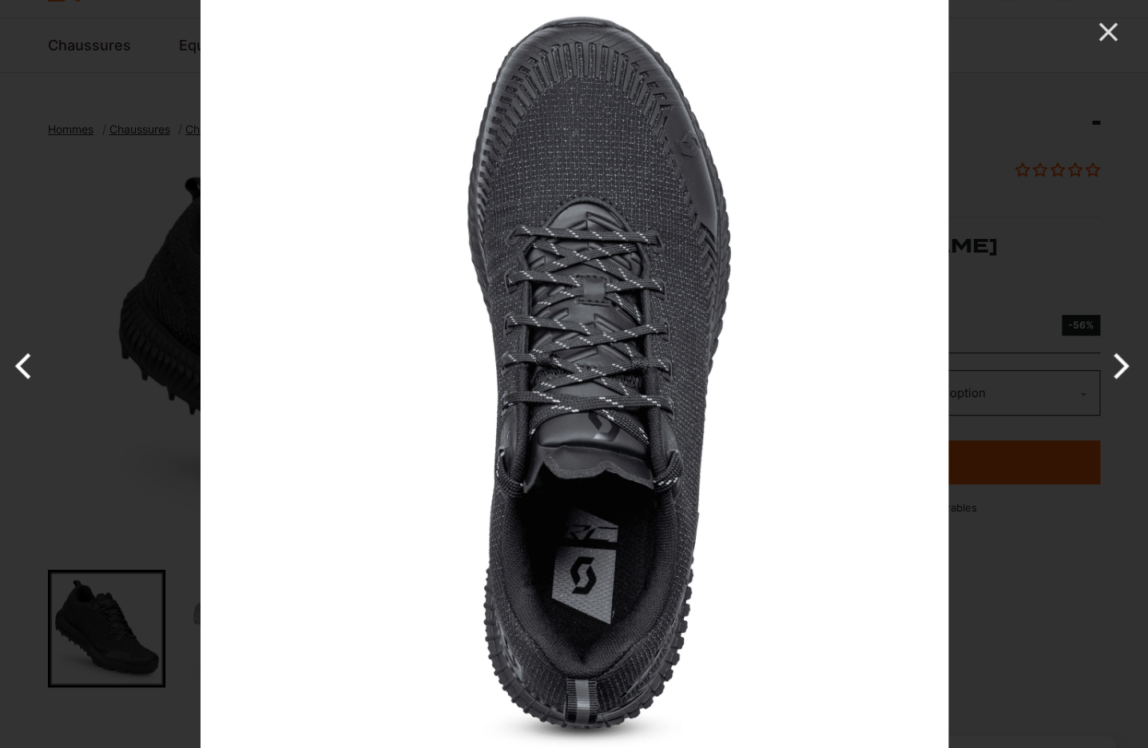
click at [1119, 363] on button "Next" at bounding box center [1118, 366] width 60 height 80
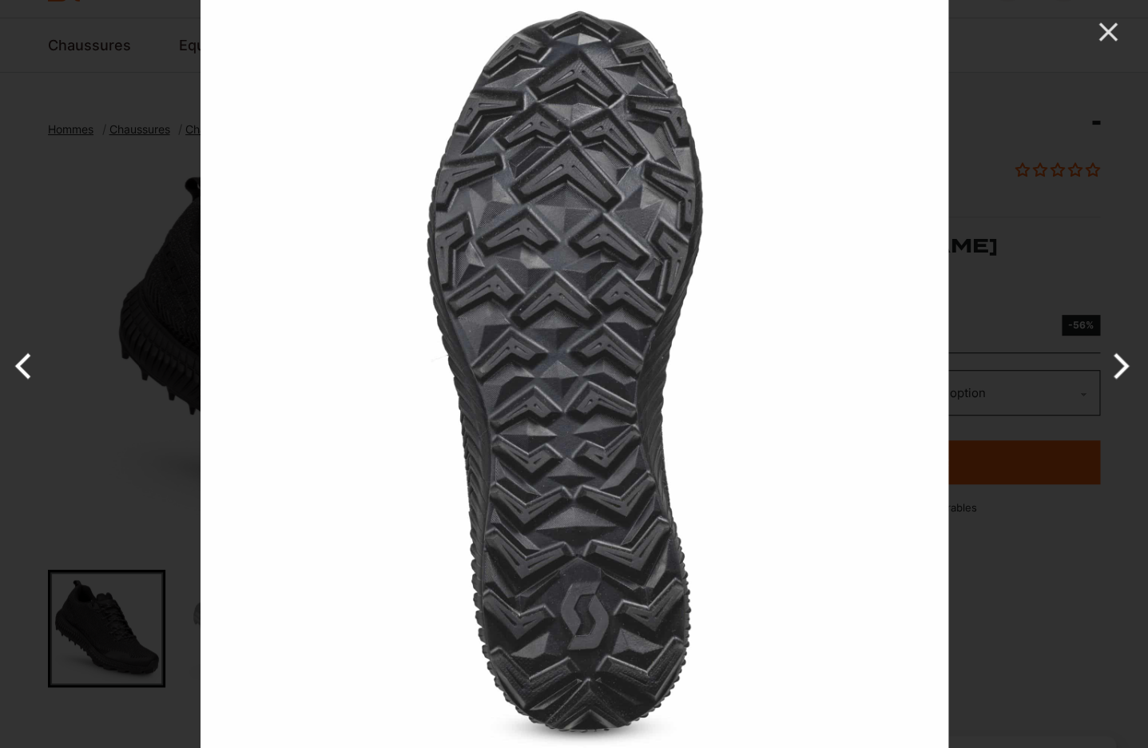
click at [1119, 363] on button "Next" at bounding box center [1118, 366] width 60 height 80
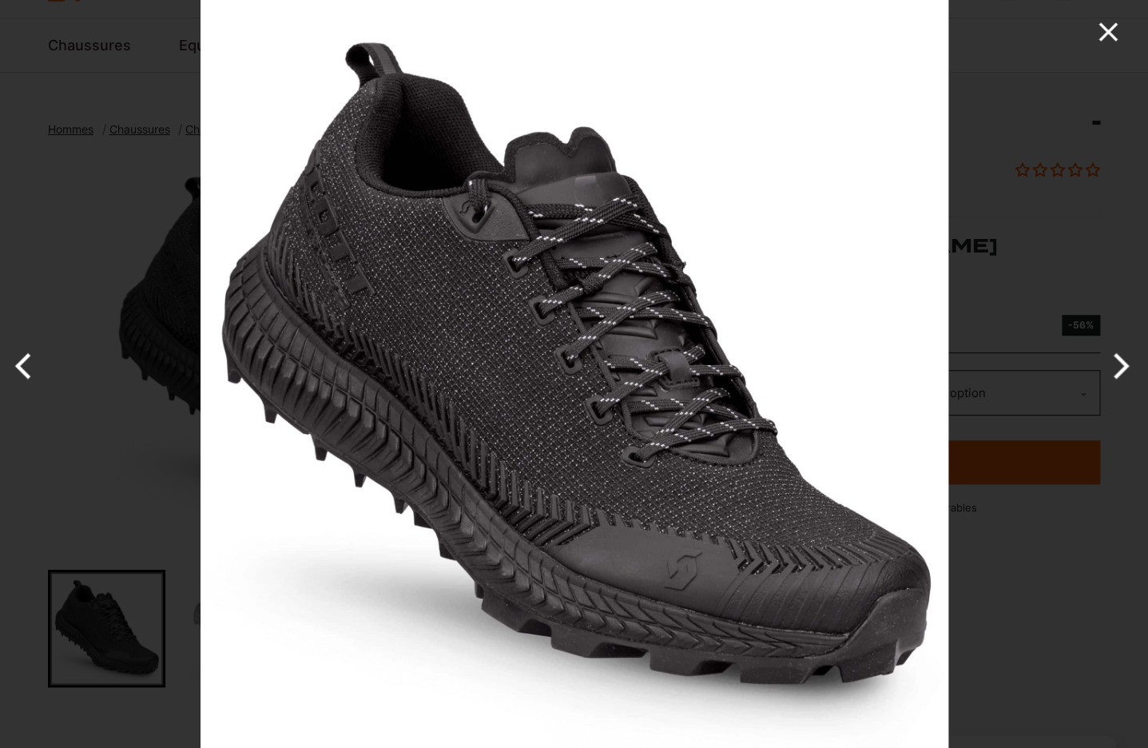
click at [1116, 30] on icon "Close" at bounding box center [1108, 32] width 32 height 32
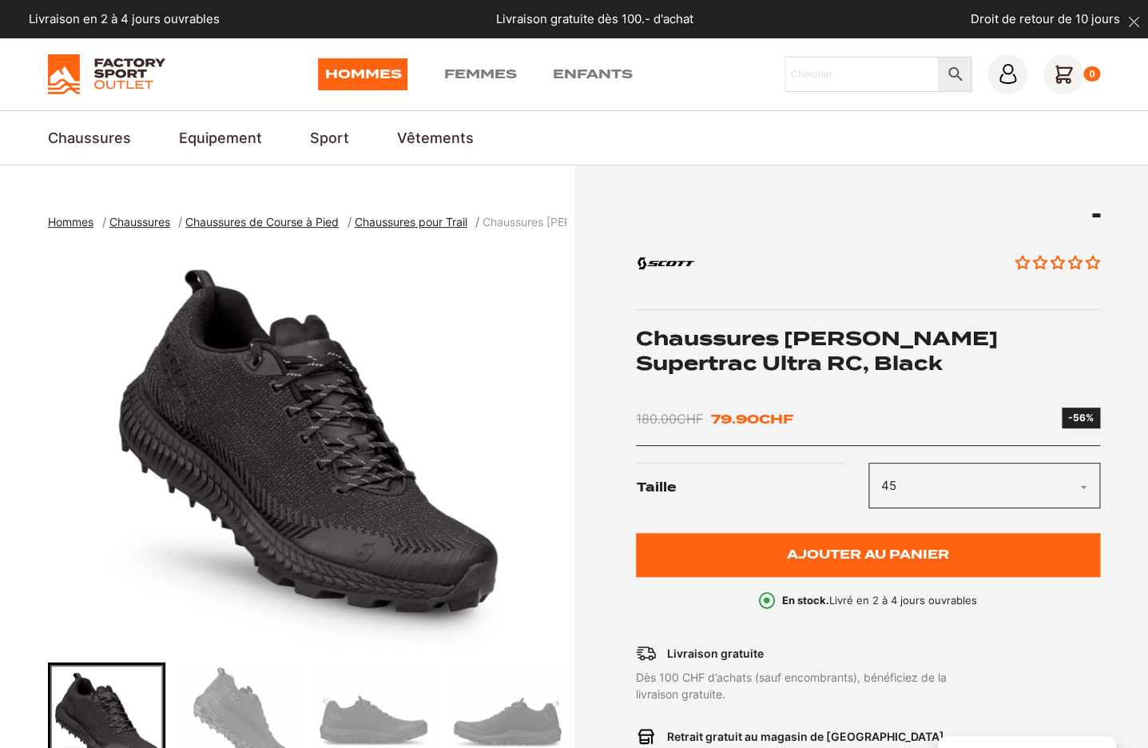
select select "45"
